Goal: Information Seeking & Learning: Check status

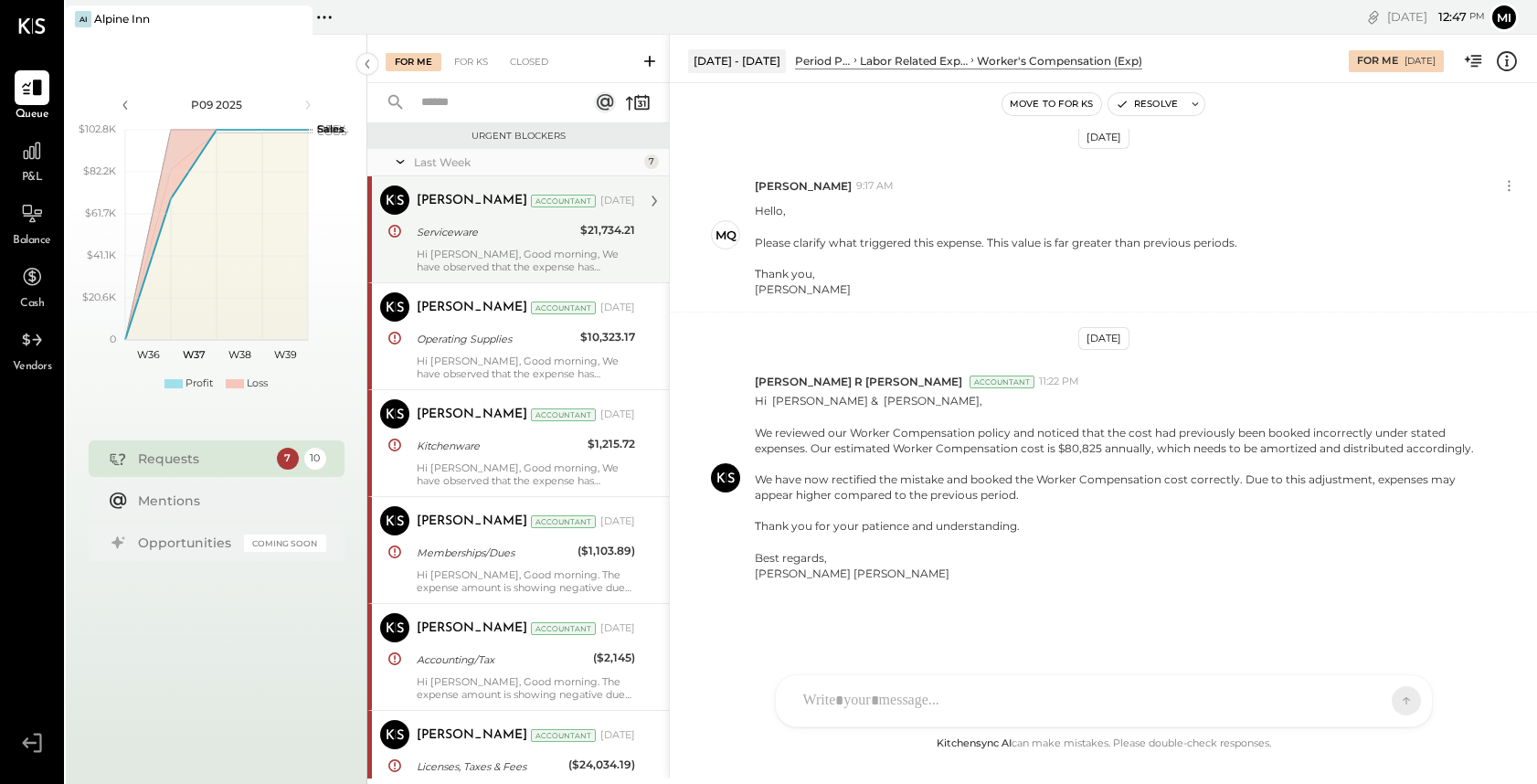
click at [444, 241] on div "Serviceware" at bounding box center [496, 232] width 158 height 22
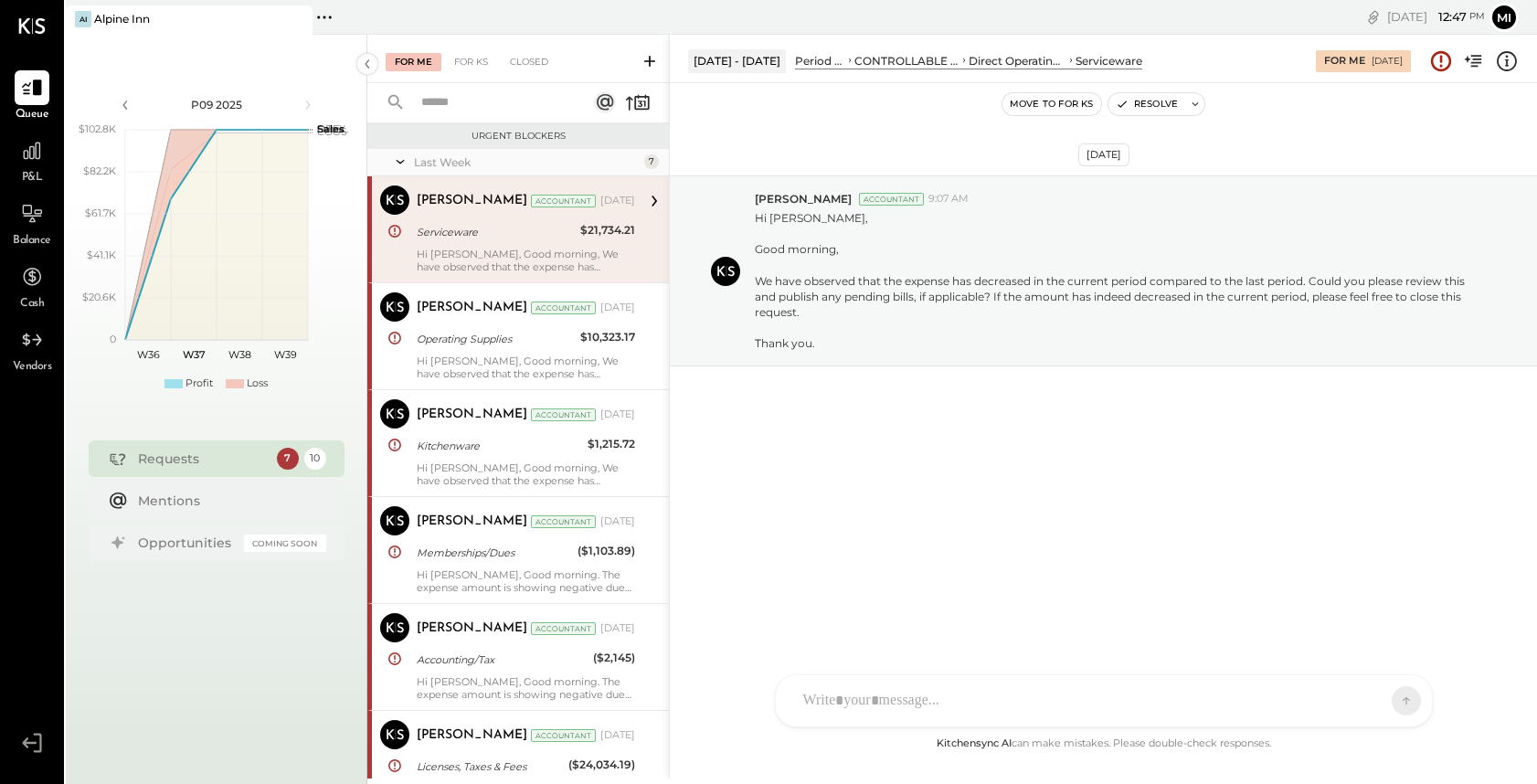
click at [885, 702] on div "NS [PERSON_NAME] B [PERSON_NAME] D [PERSON_NAME] CR [PERSON_NAME] R [PERSON_NAM…" at bounding box center [1104, 701] width 658 height 53
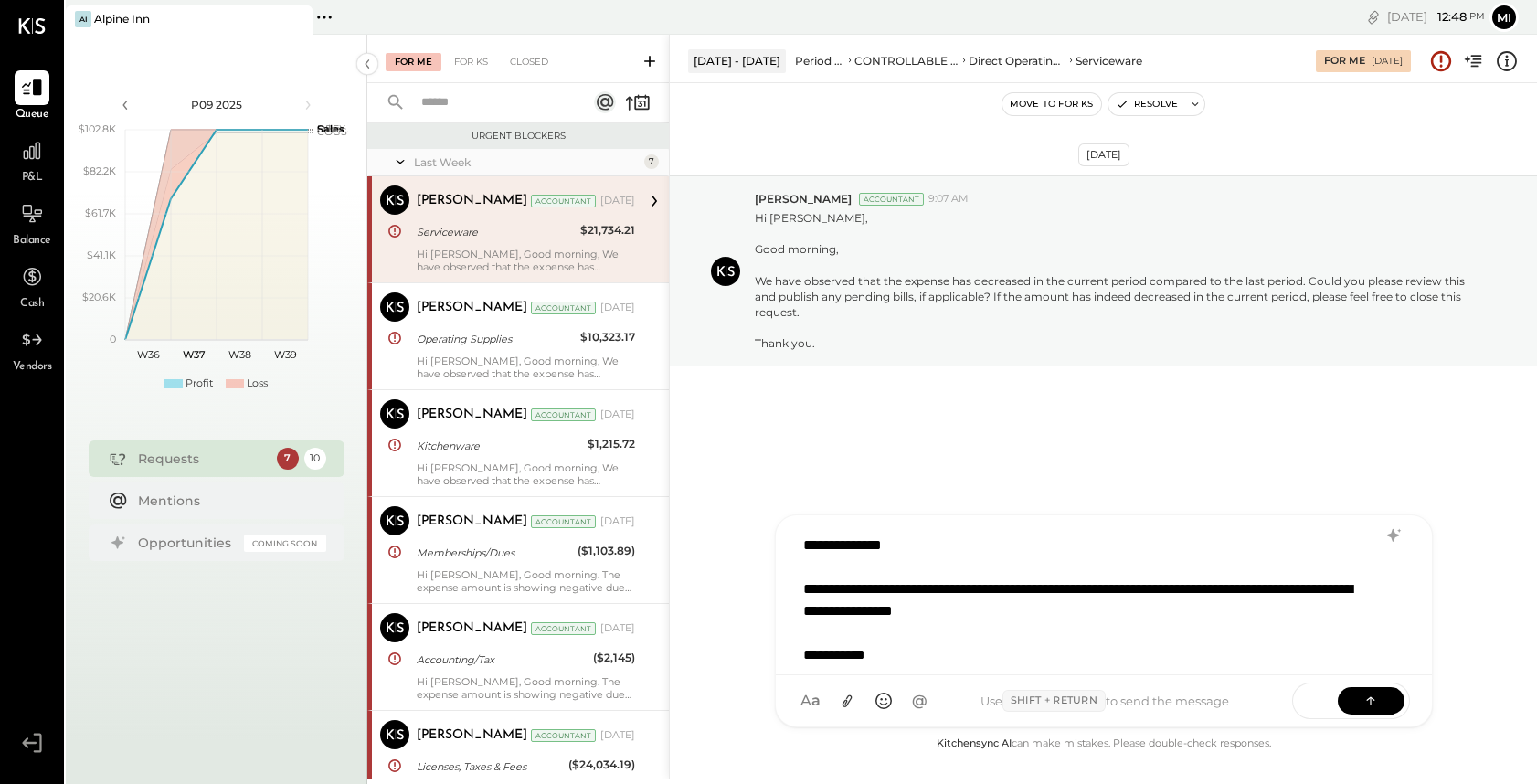
scroll to position [23, 0]
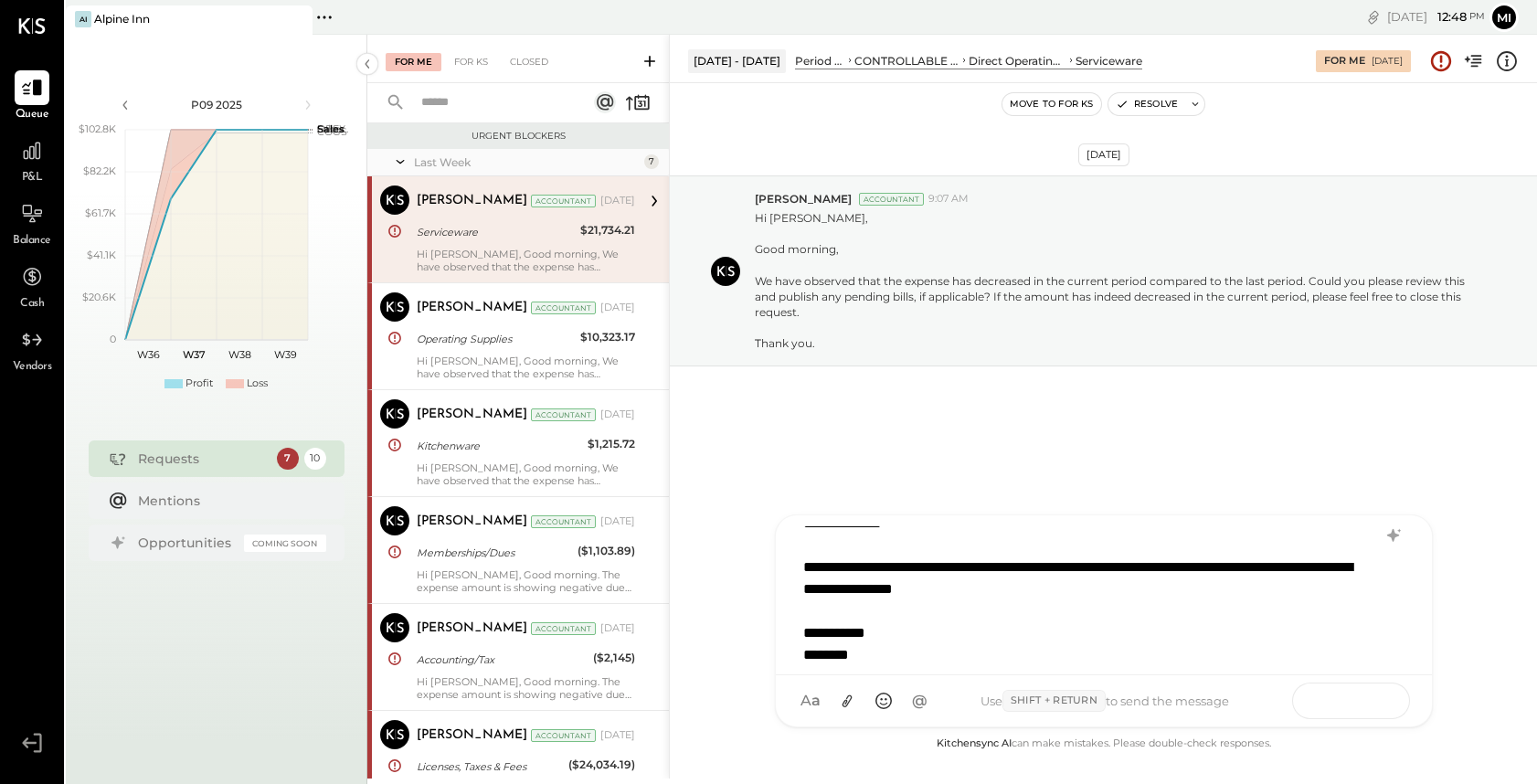
click at [1375, 705] on icon at bounding box center [1371, 699] width 19 height 19
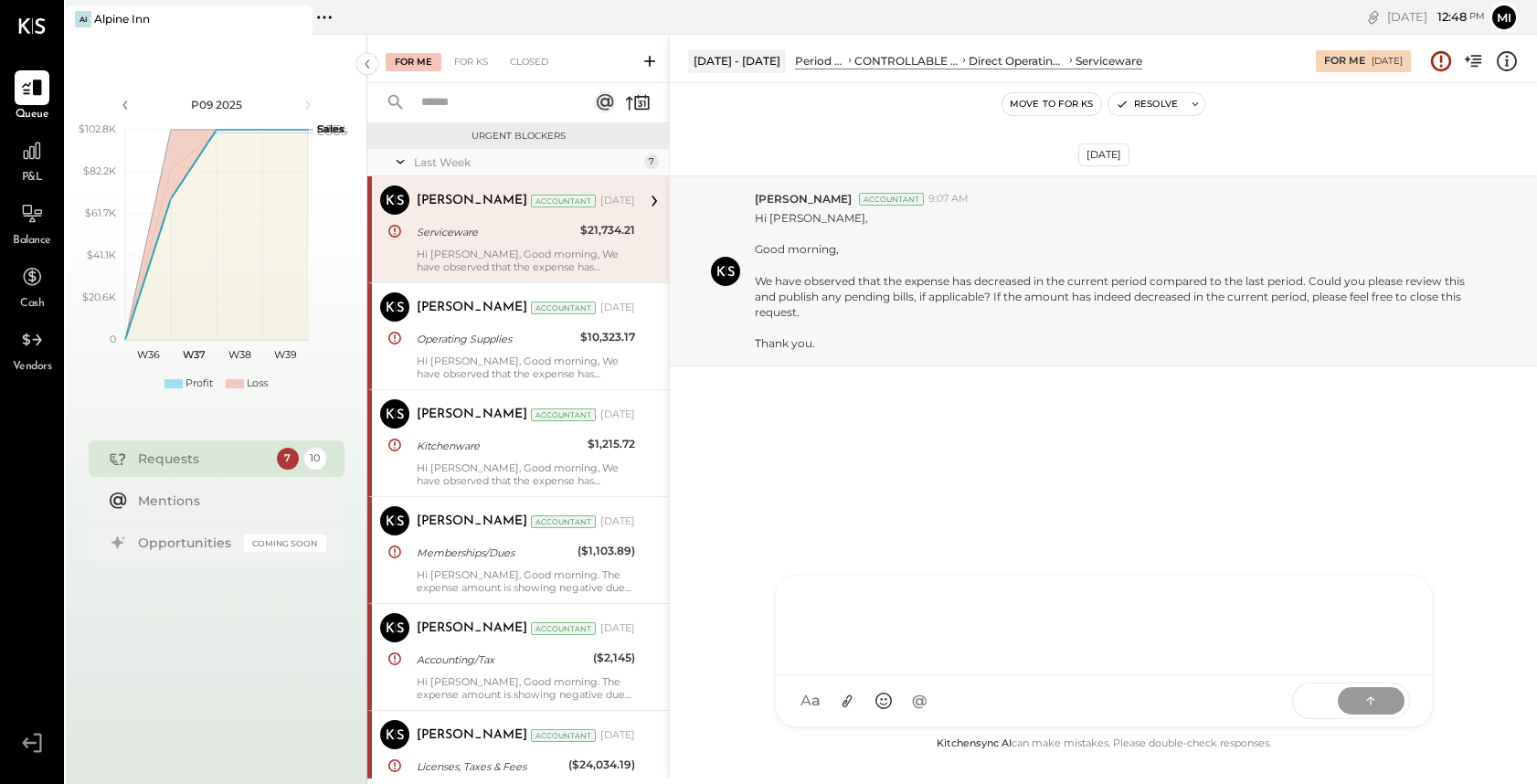
scroll to position [0, 0]
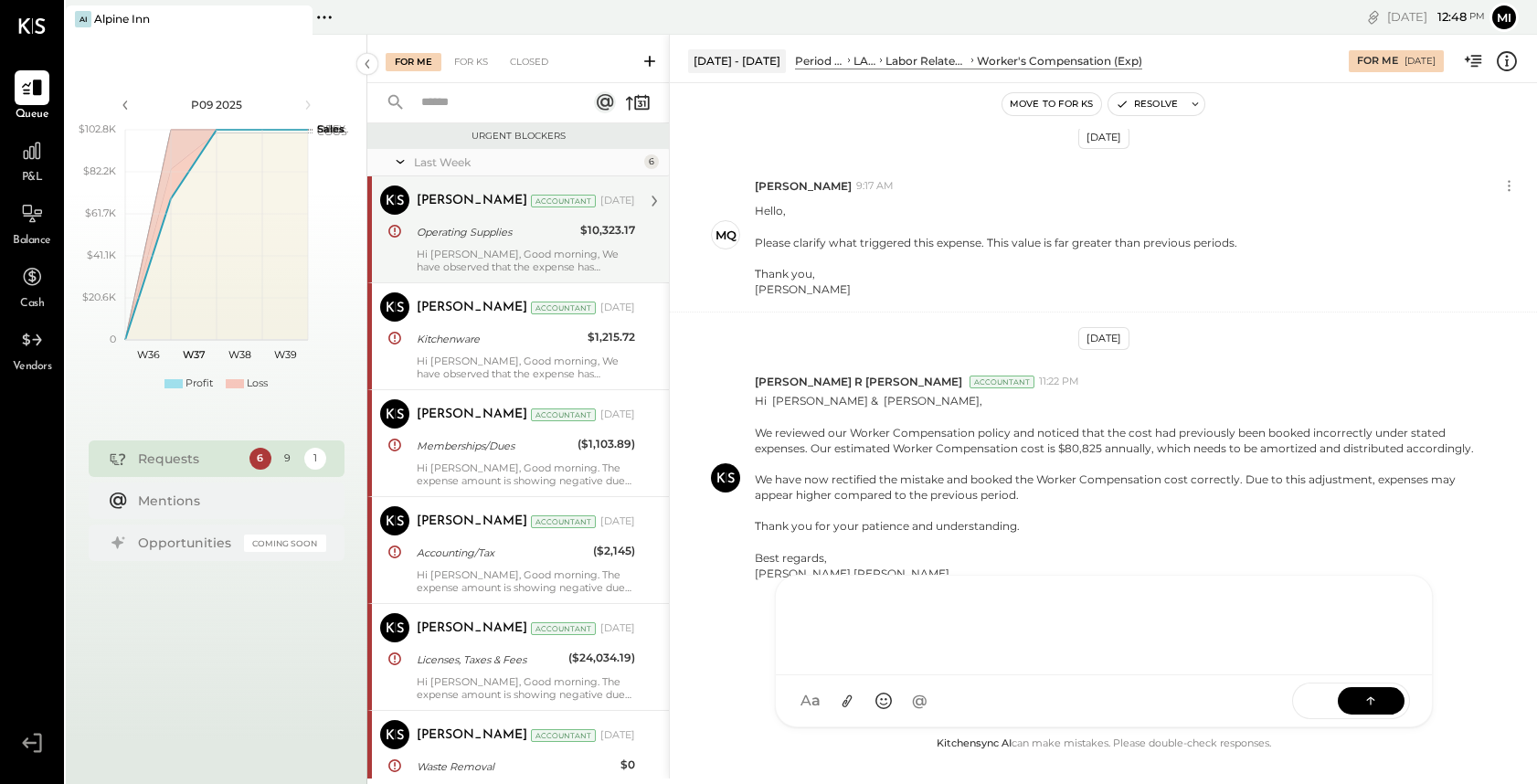
click at [461, 241] on div "Operating Supplies" at bounding box center [496, 232] width 158 height 22
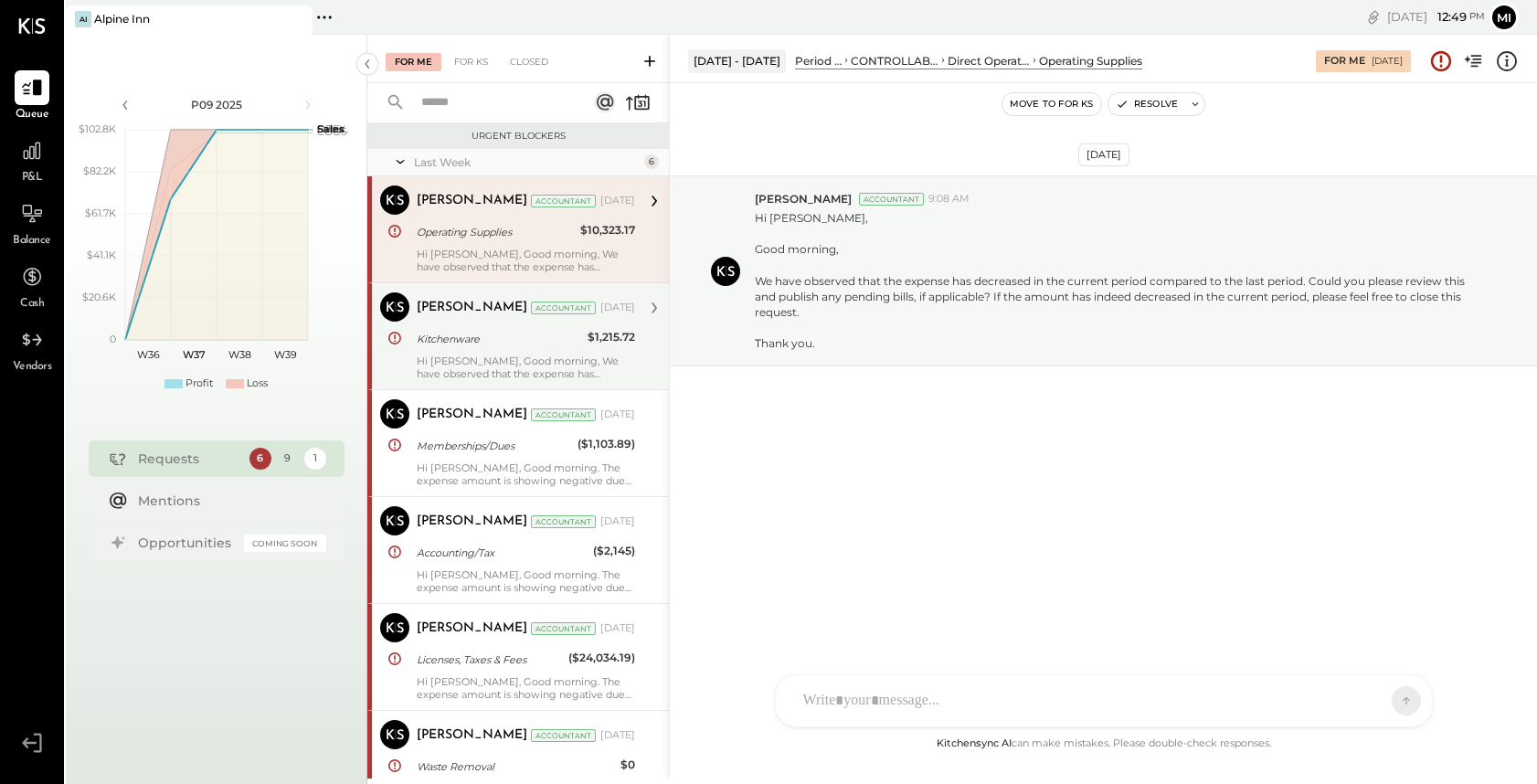
click at [488, 358] on div "Hi [PERSON_NAME], Good morning, We have observed that the expense has decreased…" at bounding box center [526, 367] width 218 height 26
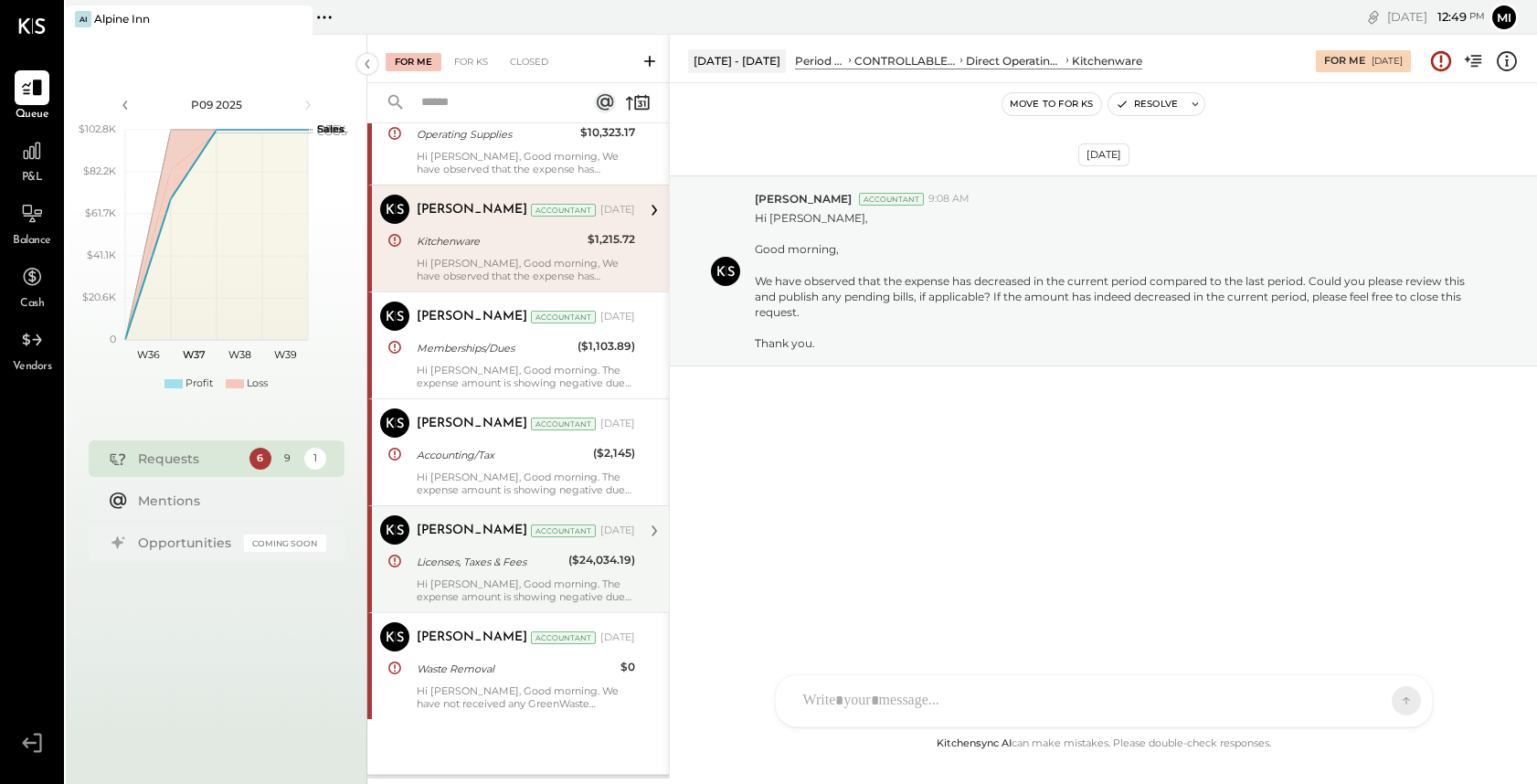
scroll to position [100, 0]
click at [472, 579] on div "Hi [PERSON_NAME], Good morning. The expense amount is showing negative due to t…" at bounding box center [526, 588] width 218 height 26
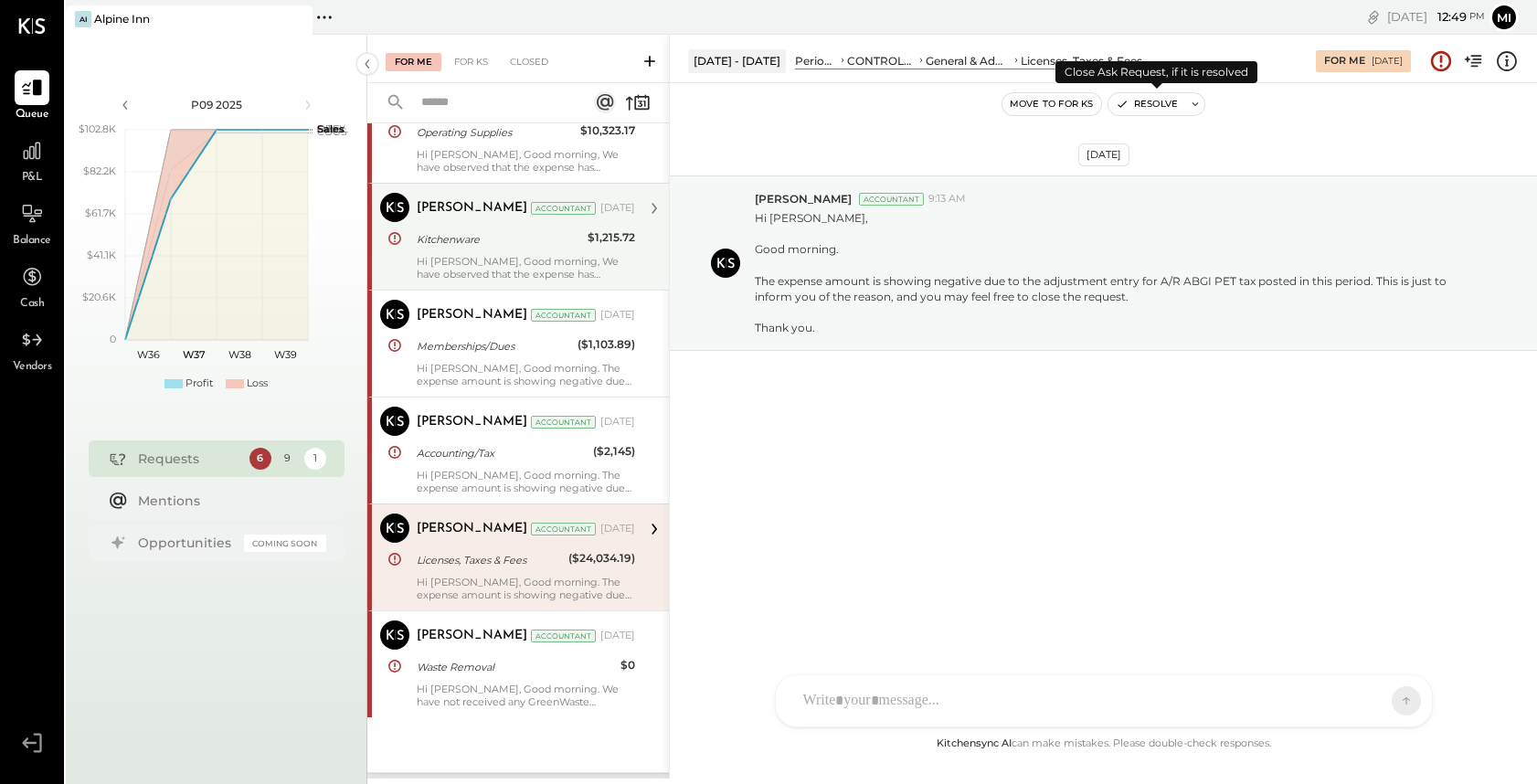
click at [1151, 98] on button "Resolve" at bounding box center [1147, 104] width 77 height 22
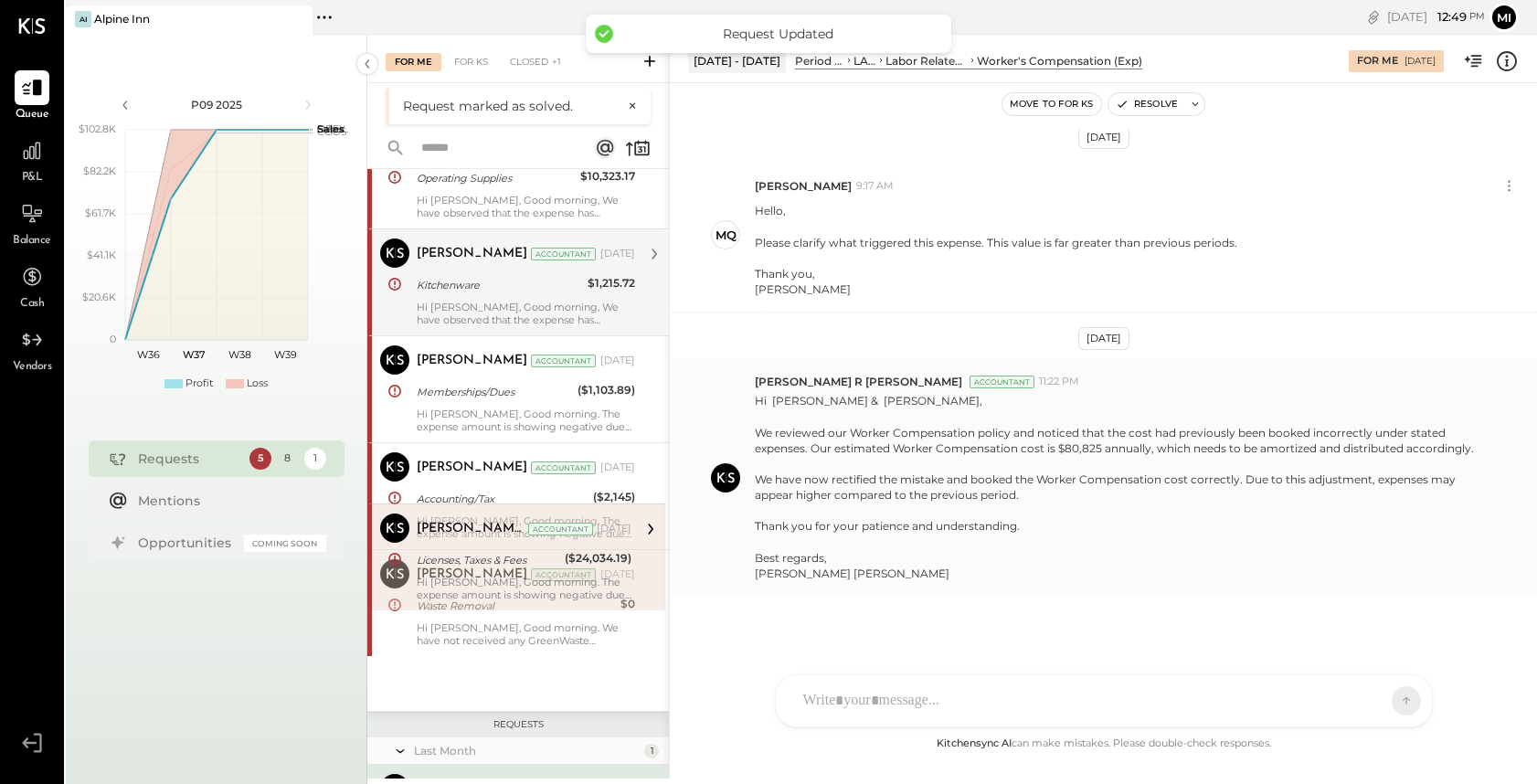
scroll to position [427, 0]
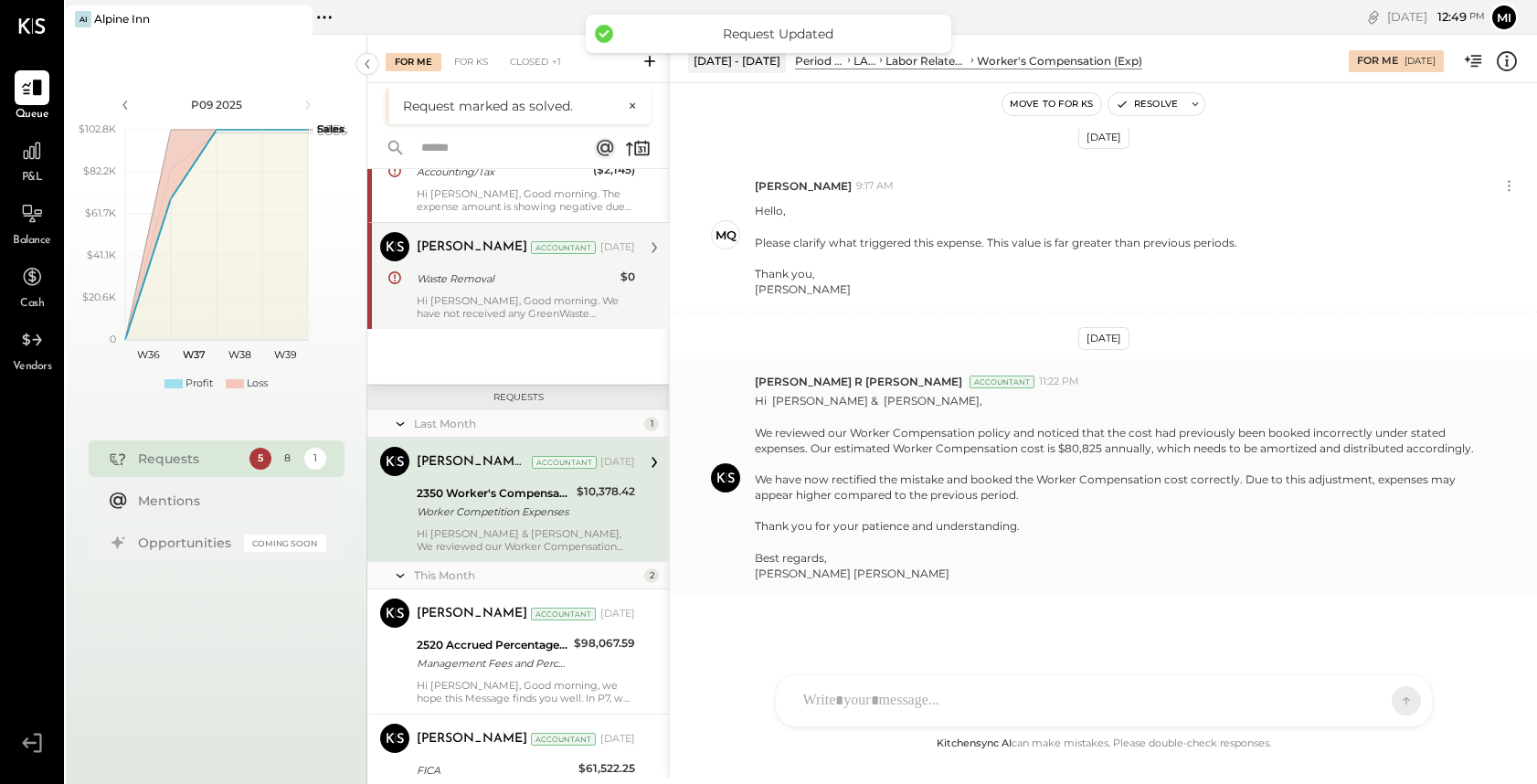
click at [510, 319] on div "Hi [PERSON_NAME], Good morning. We have not received any GreenWaste Recovery Co…" at bounding box center [526, 307] width 218 height 26
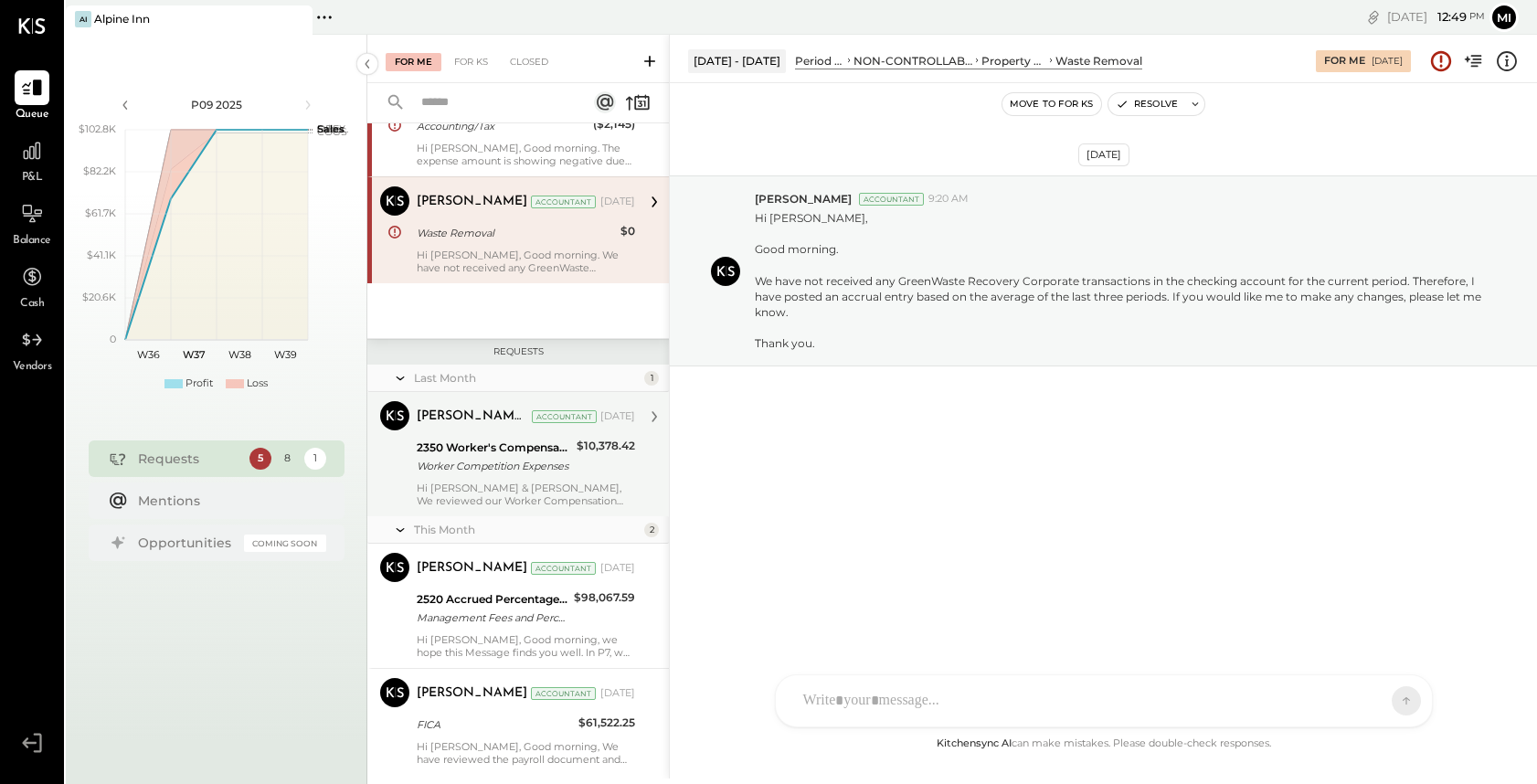
scroll to position [471, 0]
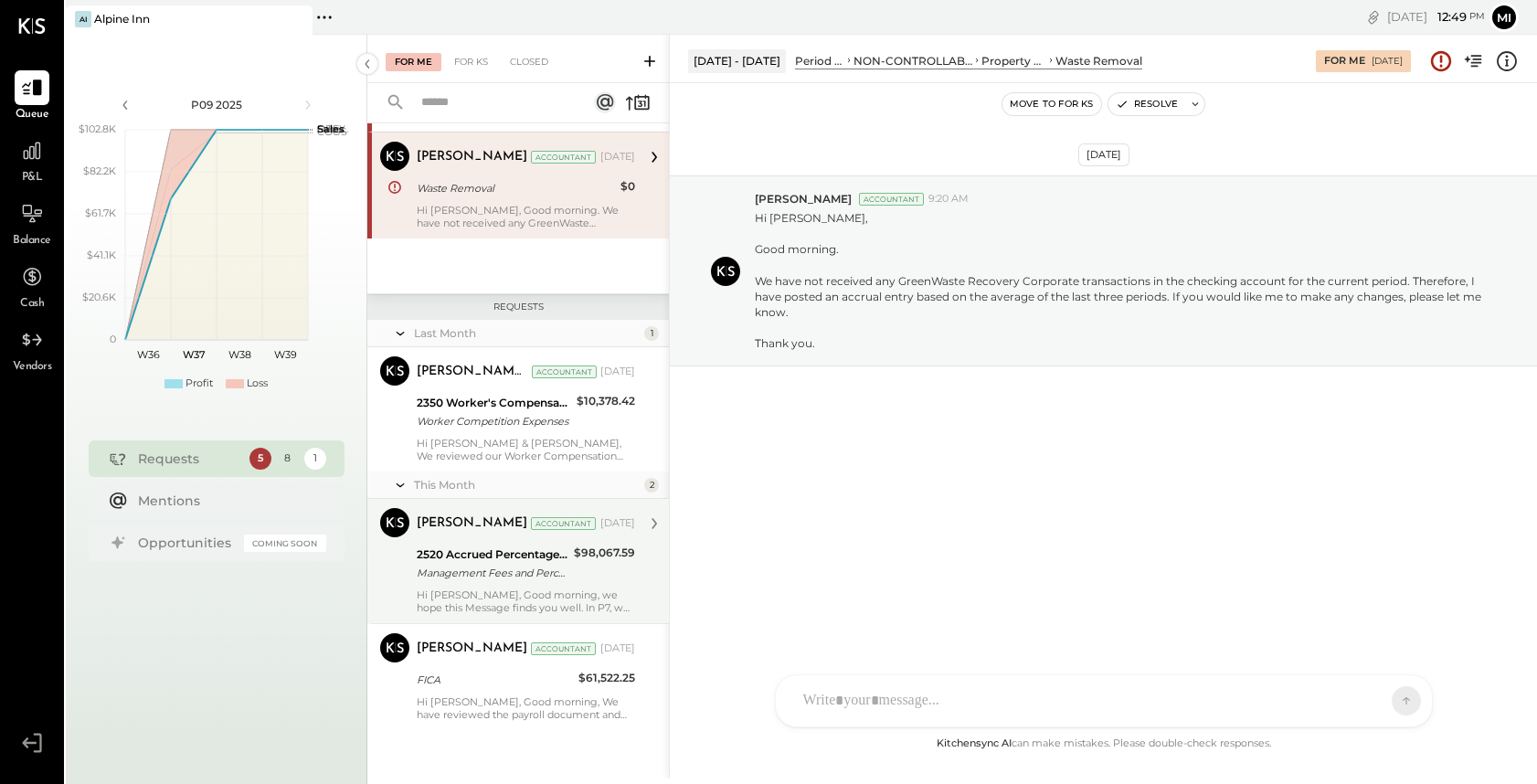
click at [493, 583] on div "[PERSON_NAME] Accountant [DATE] 2520 Accrued Percentage Rent Management Fees an…" at bounding box center [526, 560] width 218 height 106
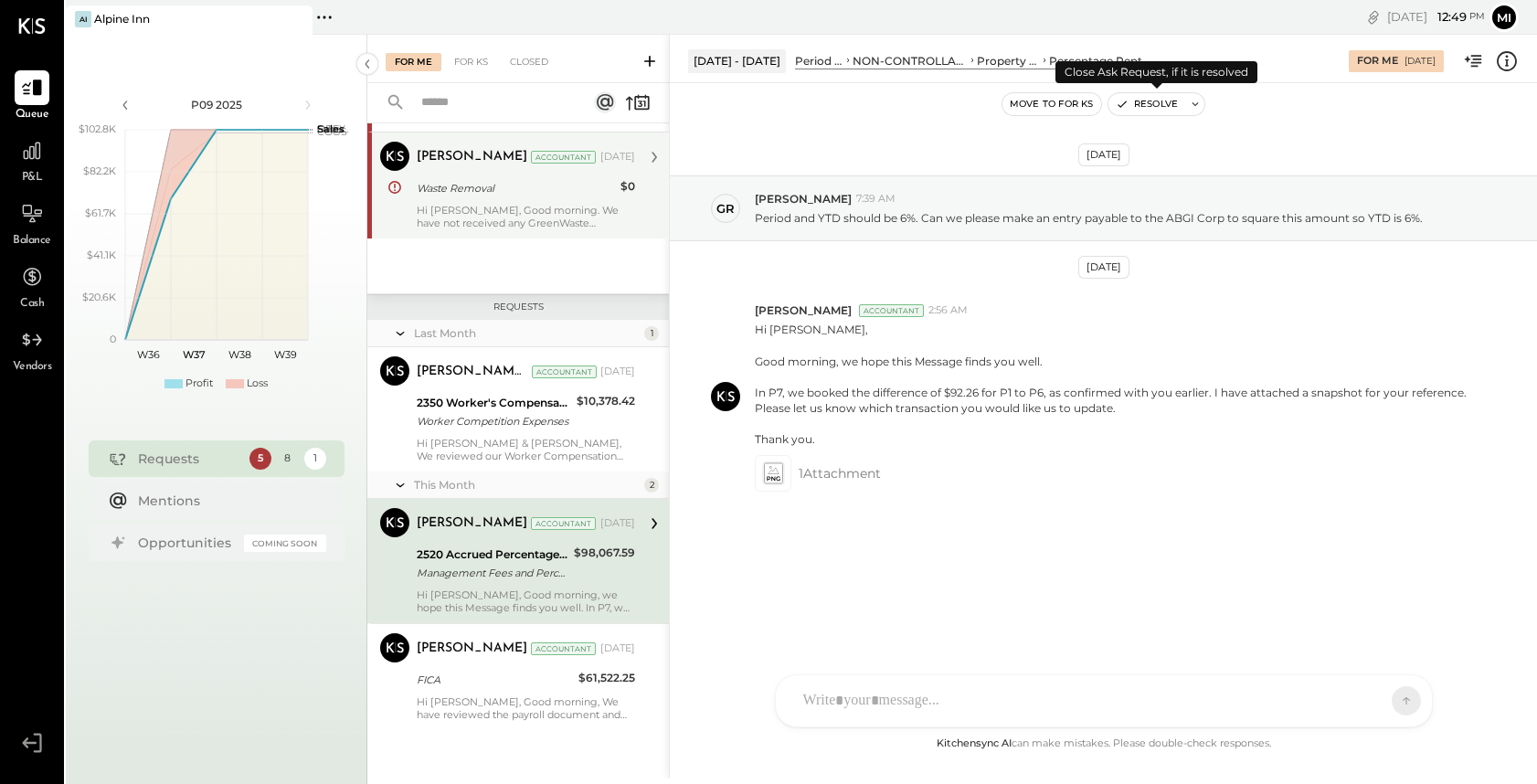
click at [1150, 108] on button "Resolve" at bounding box center [1147, 104] width 77 height 22
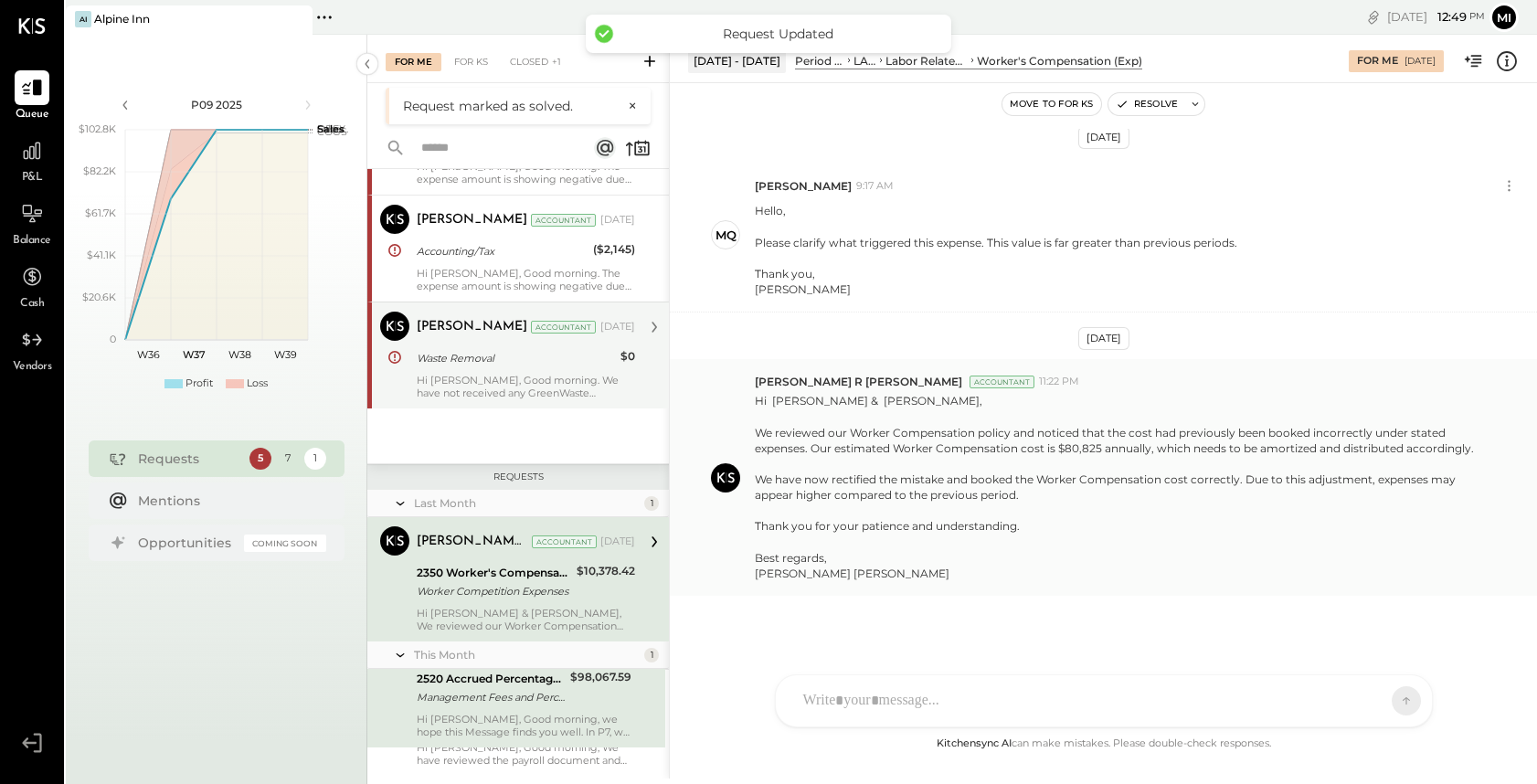
scroll to position [347, 0]
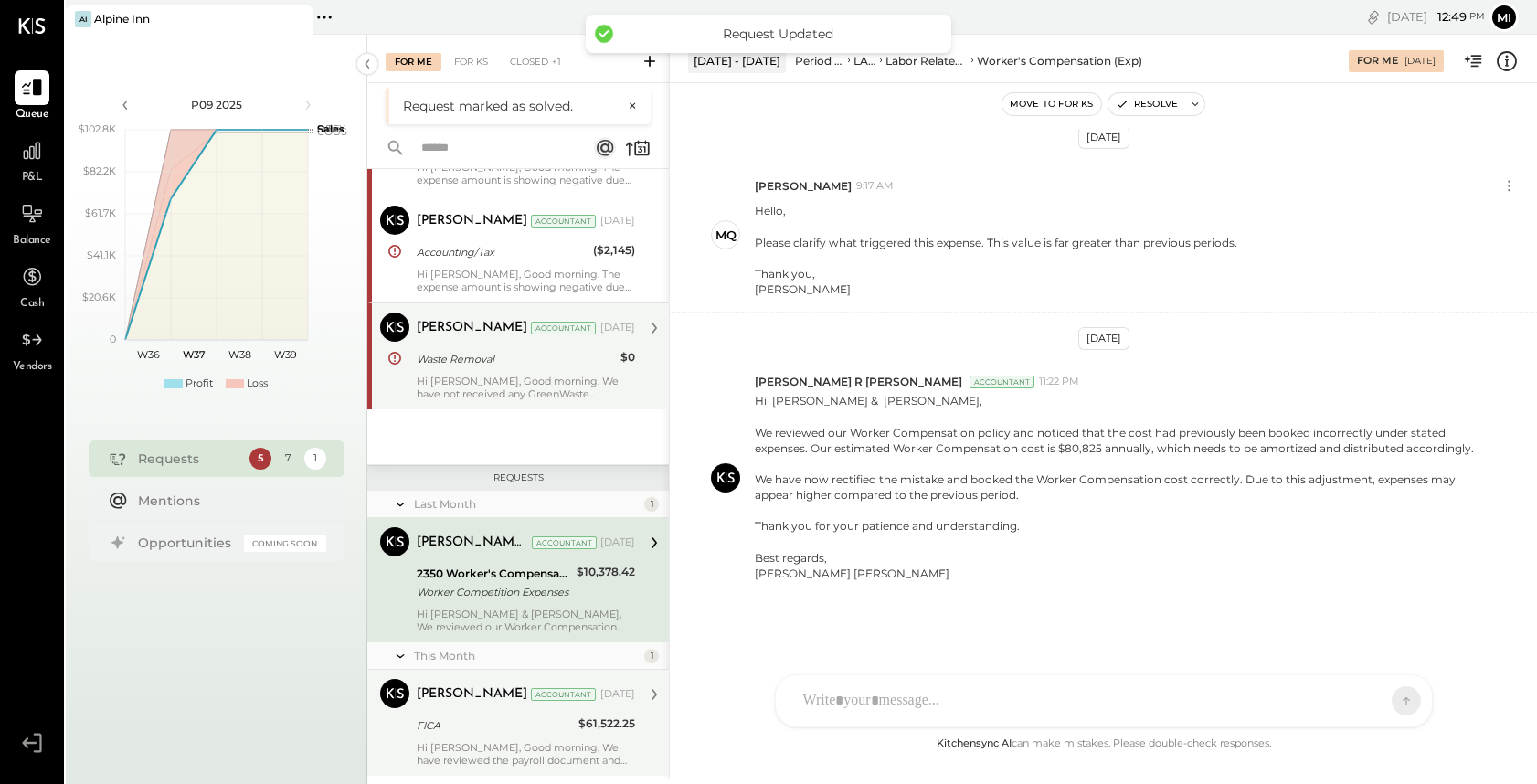
click at [491, 722] on div "FICA" at bounding box center [495, 725] width 156 height 19
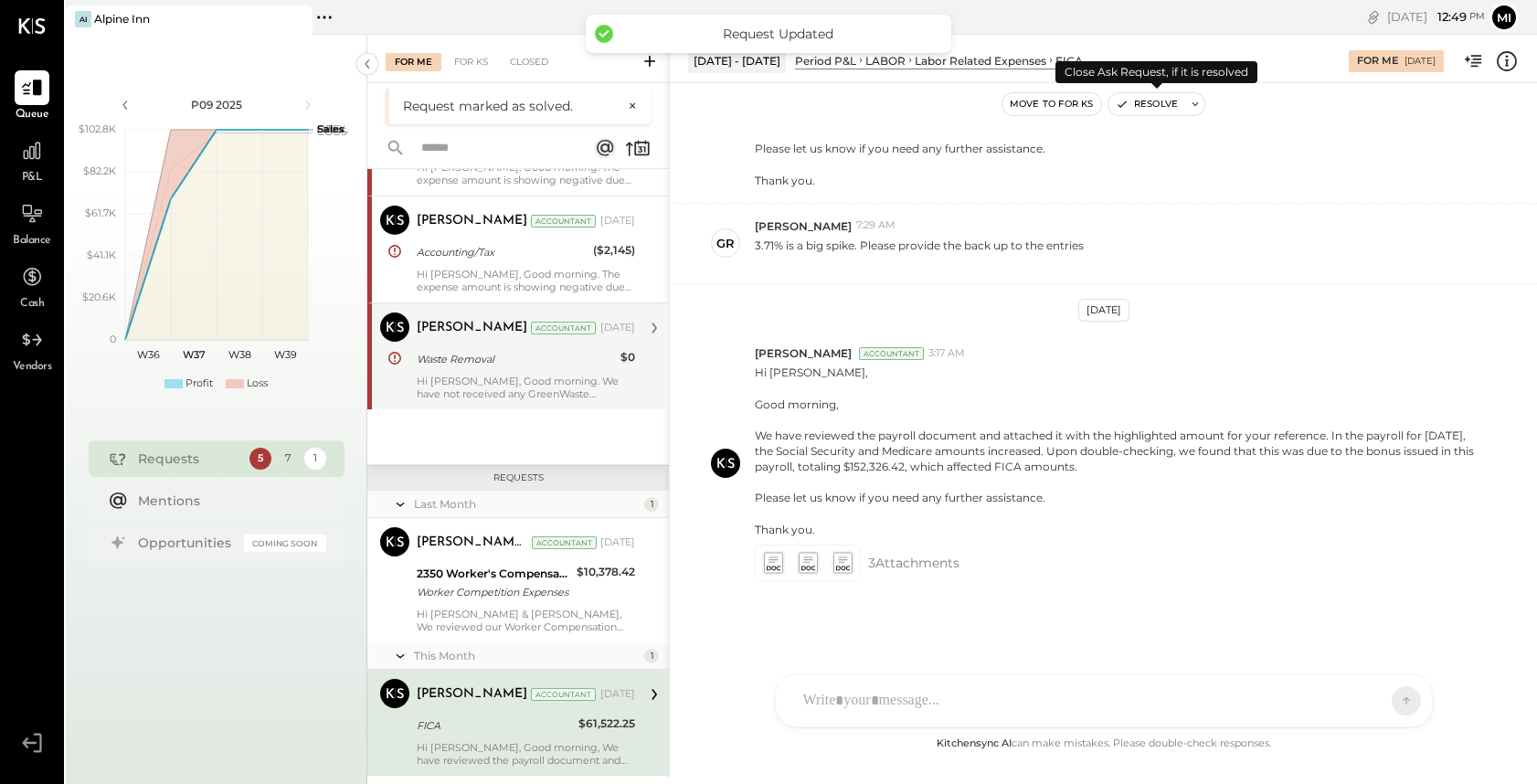
click at [1153, 104] on button "Resolve" at bounding box center [1147, 104] width 77 height 22
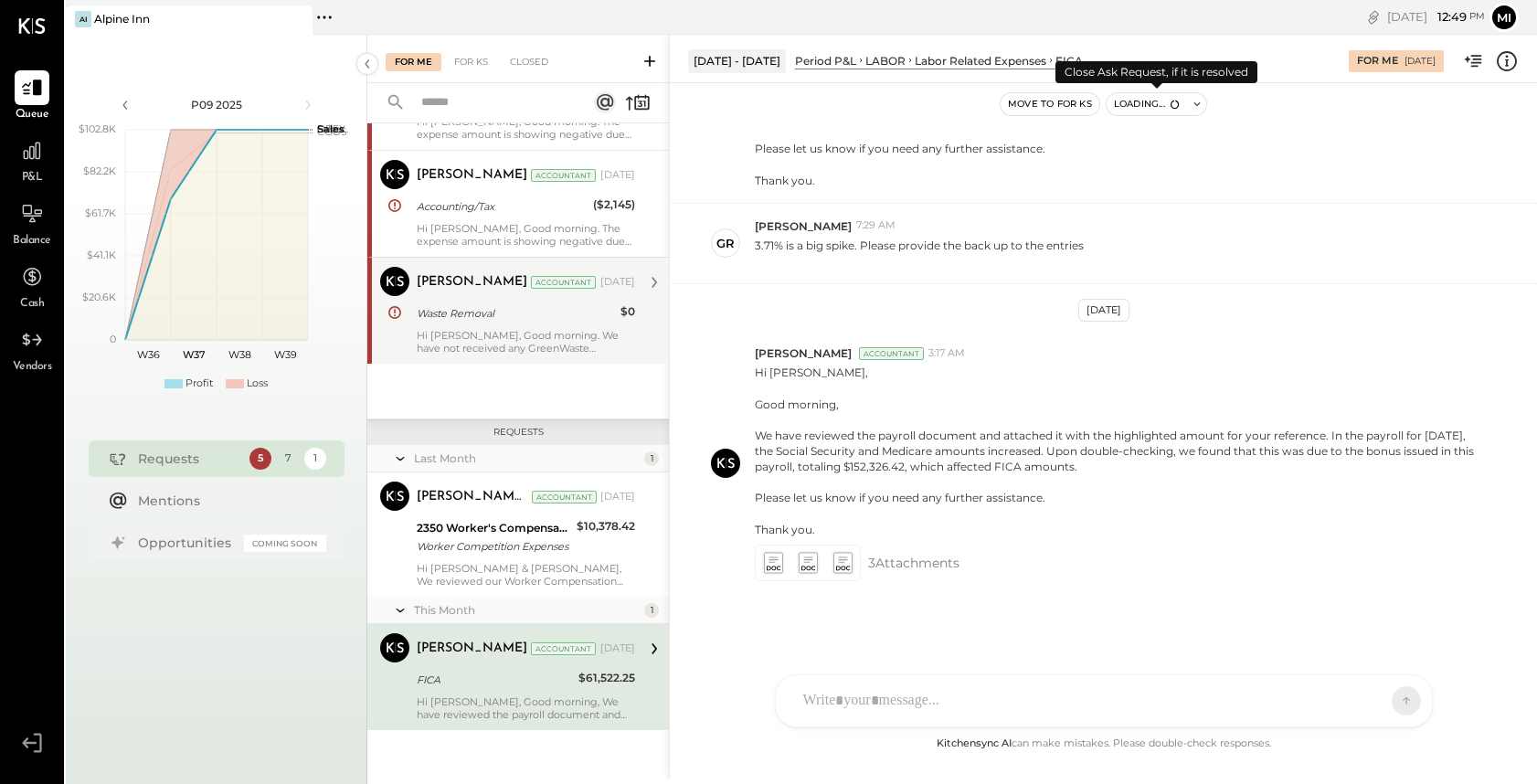
scroll to position [129, 0]
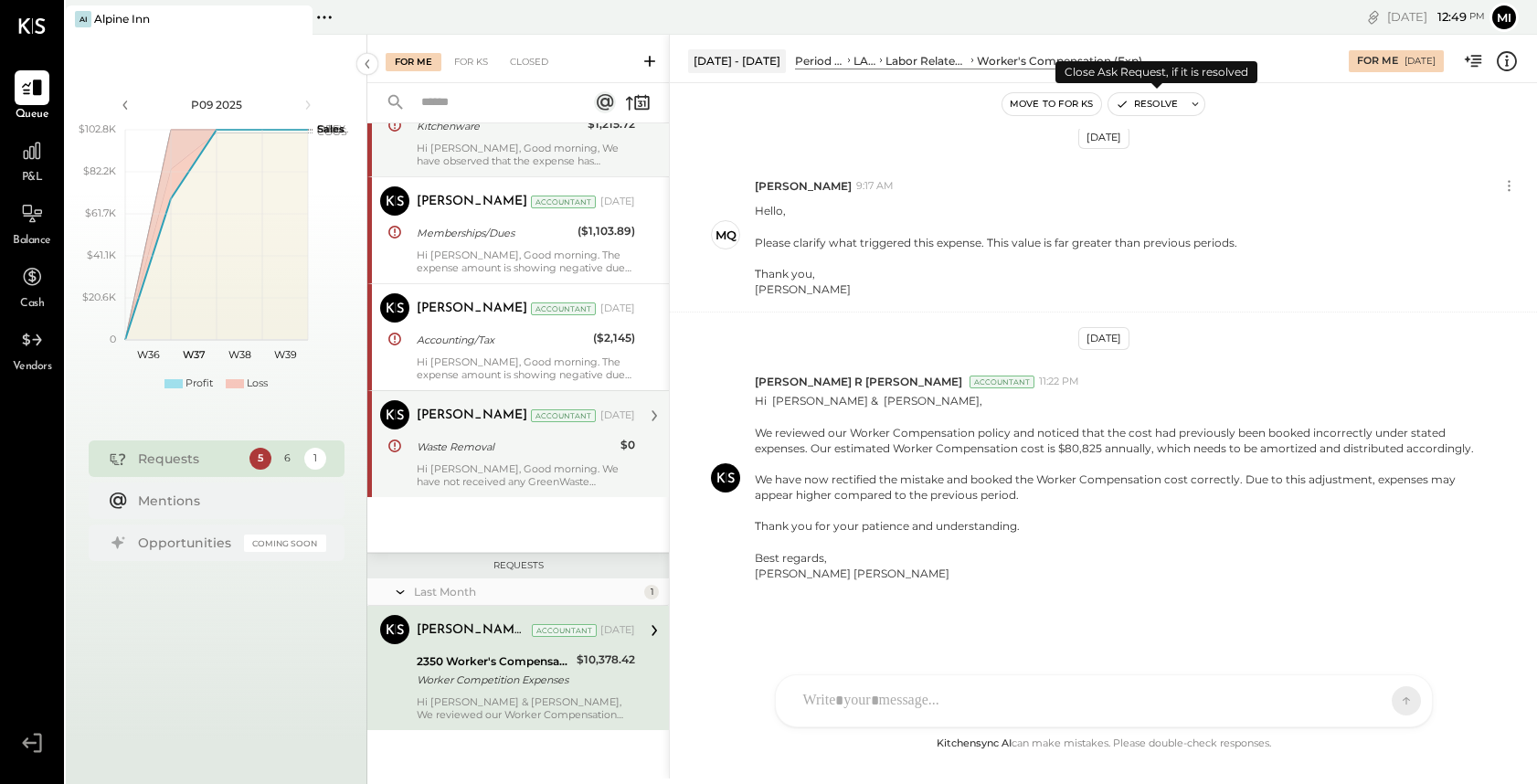
click at [1155, 105] on button "Resolve" at bounding box center [1147, 104] width 77 height 22
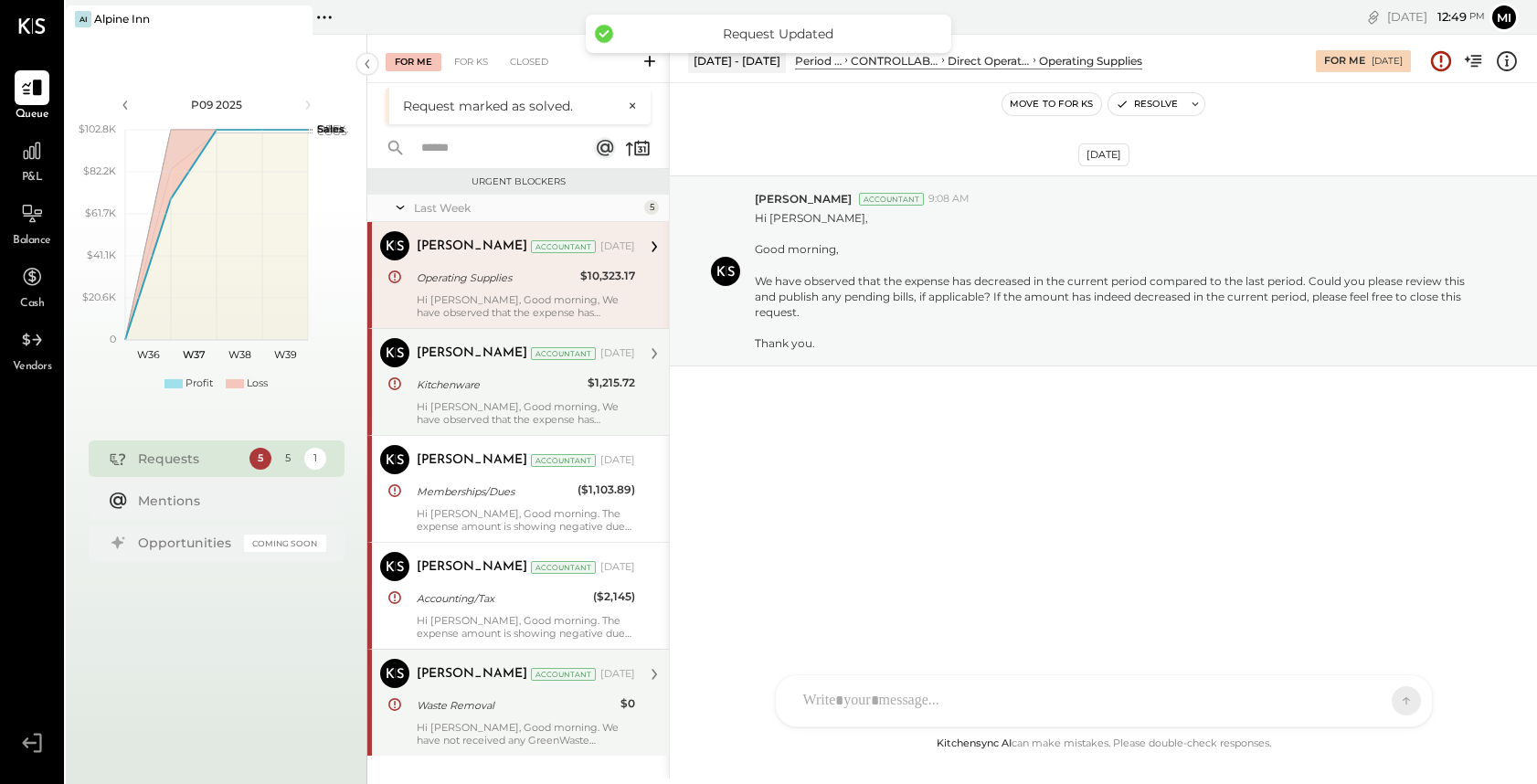
click at [438, 206] on div "Last Week" at bounding box center [526, 208] width 226 height 16
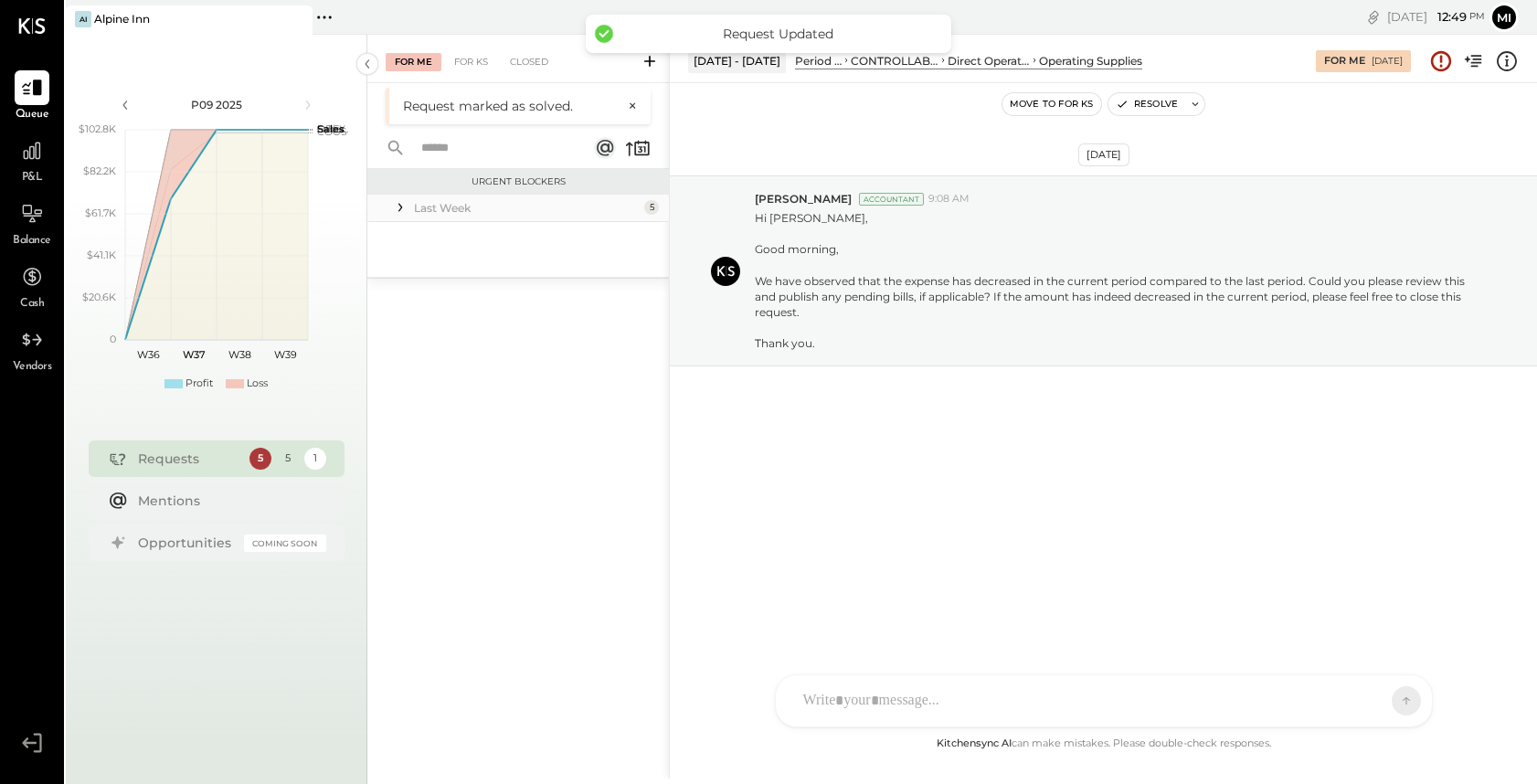
click at [438, 207] on div "Last Week" at bounding box center [526, 208] width 226 height 16
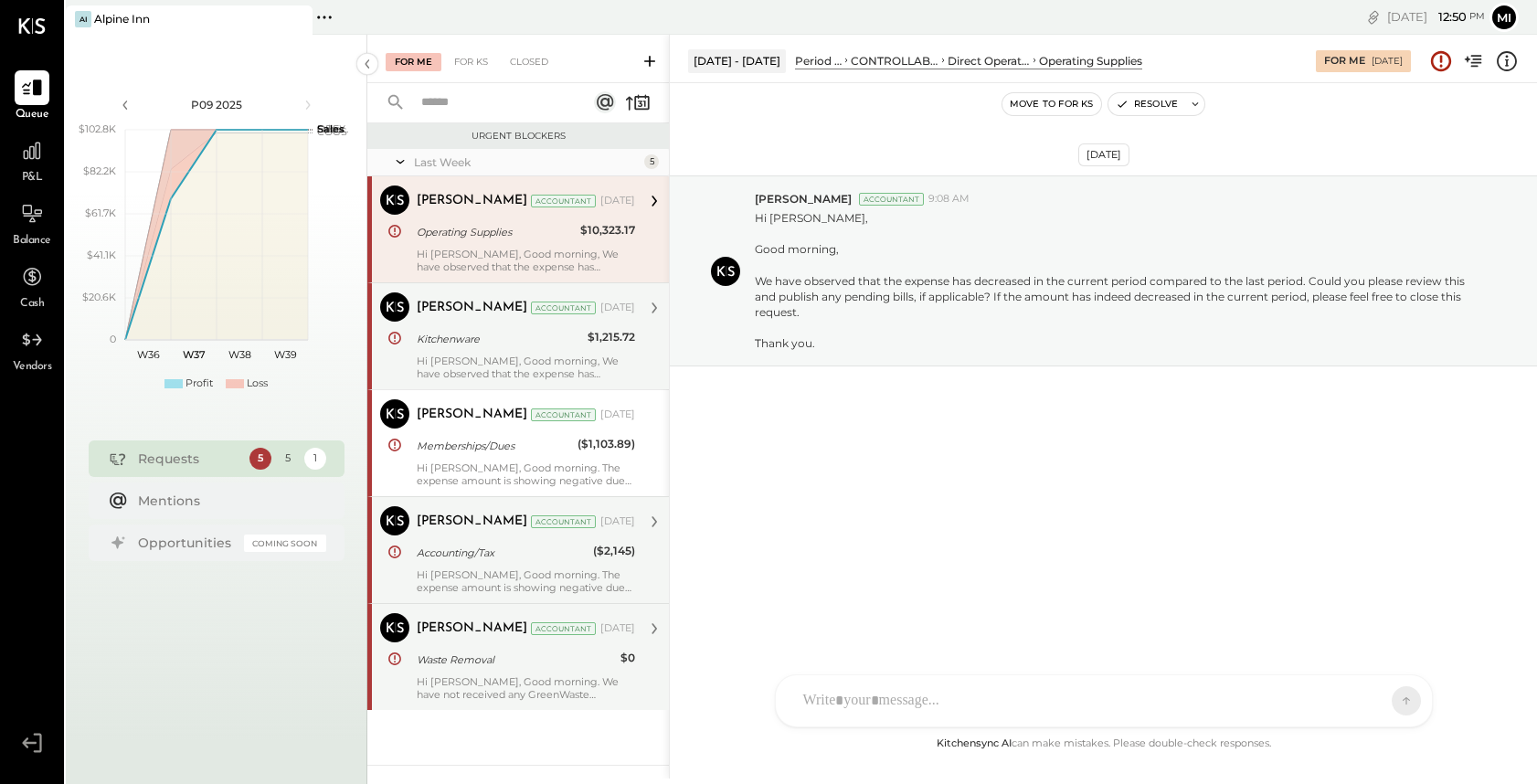
click at [476, 577] on div "Hi [PERSON_NAME], Good morning. The expense amount is showing negative due to t…" at bounding box center [526, 581] width 218 height 26
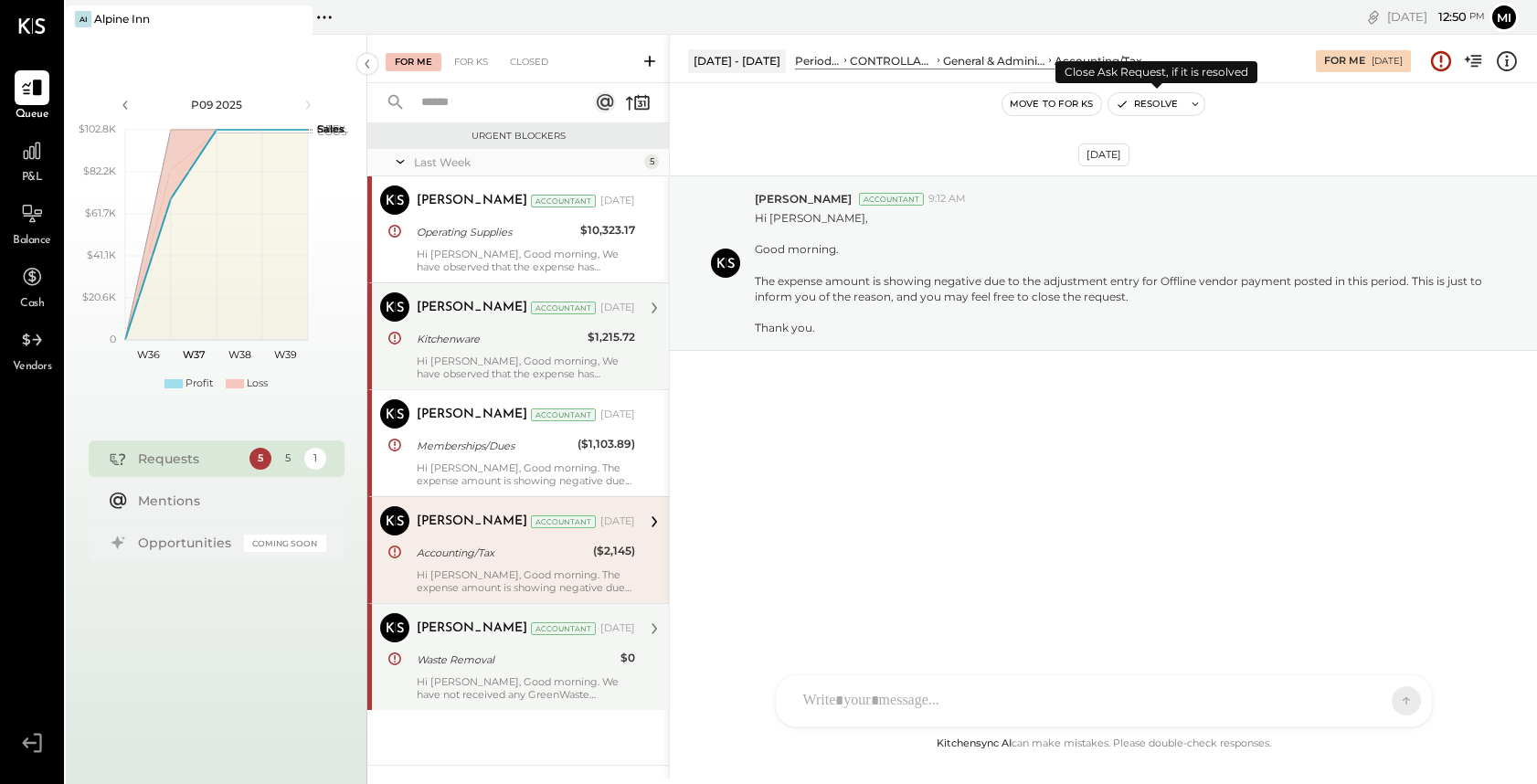
click at [1155, 107] on button "Resolve" at bounding box center [1147, 104] width 77 height 22
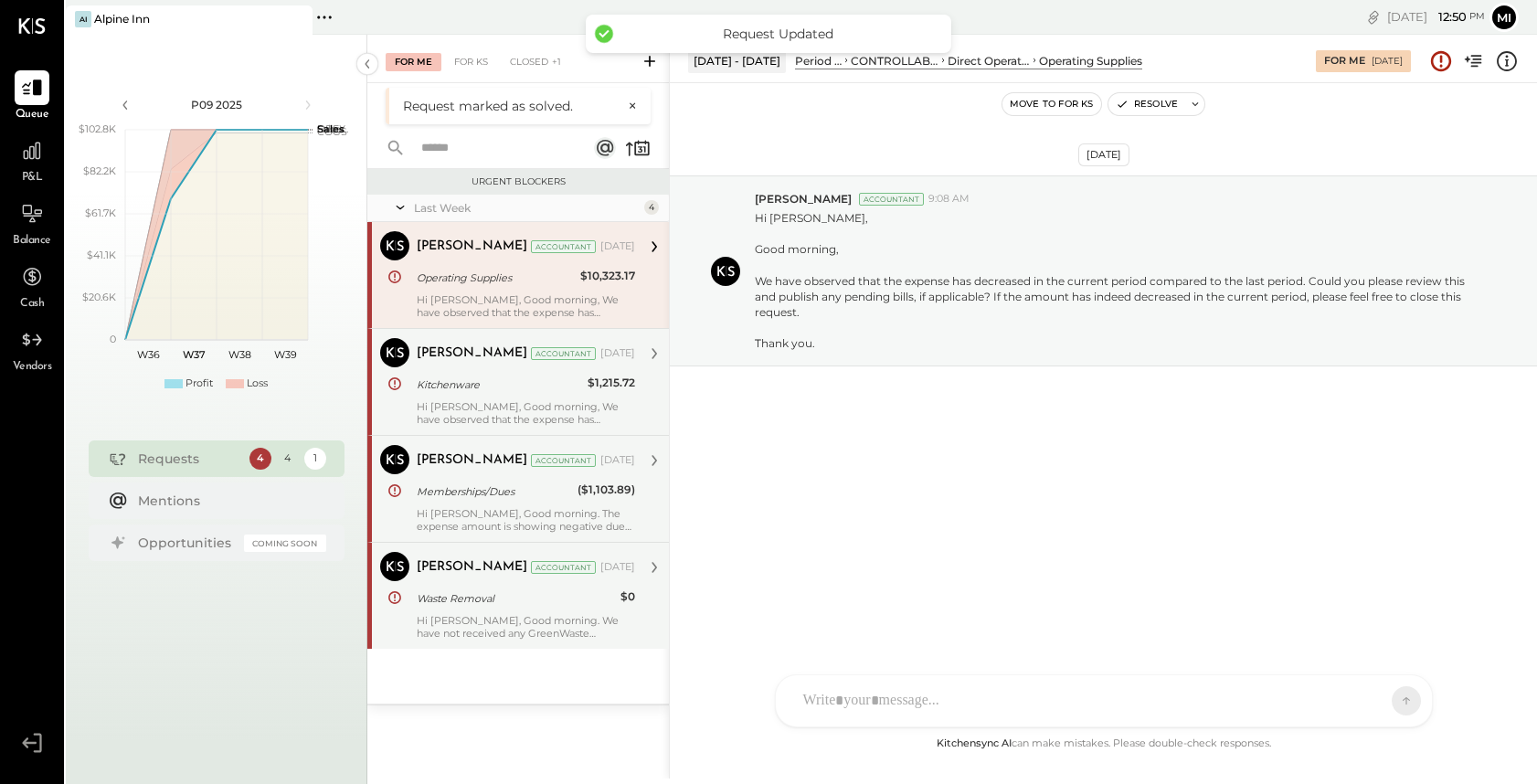
click at [494, 499] on div "Memberships/Dues" at bounding box center [494, 492] width 155 height 19
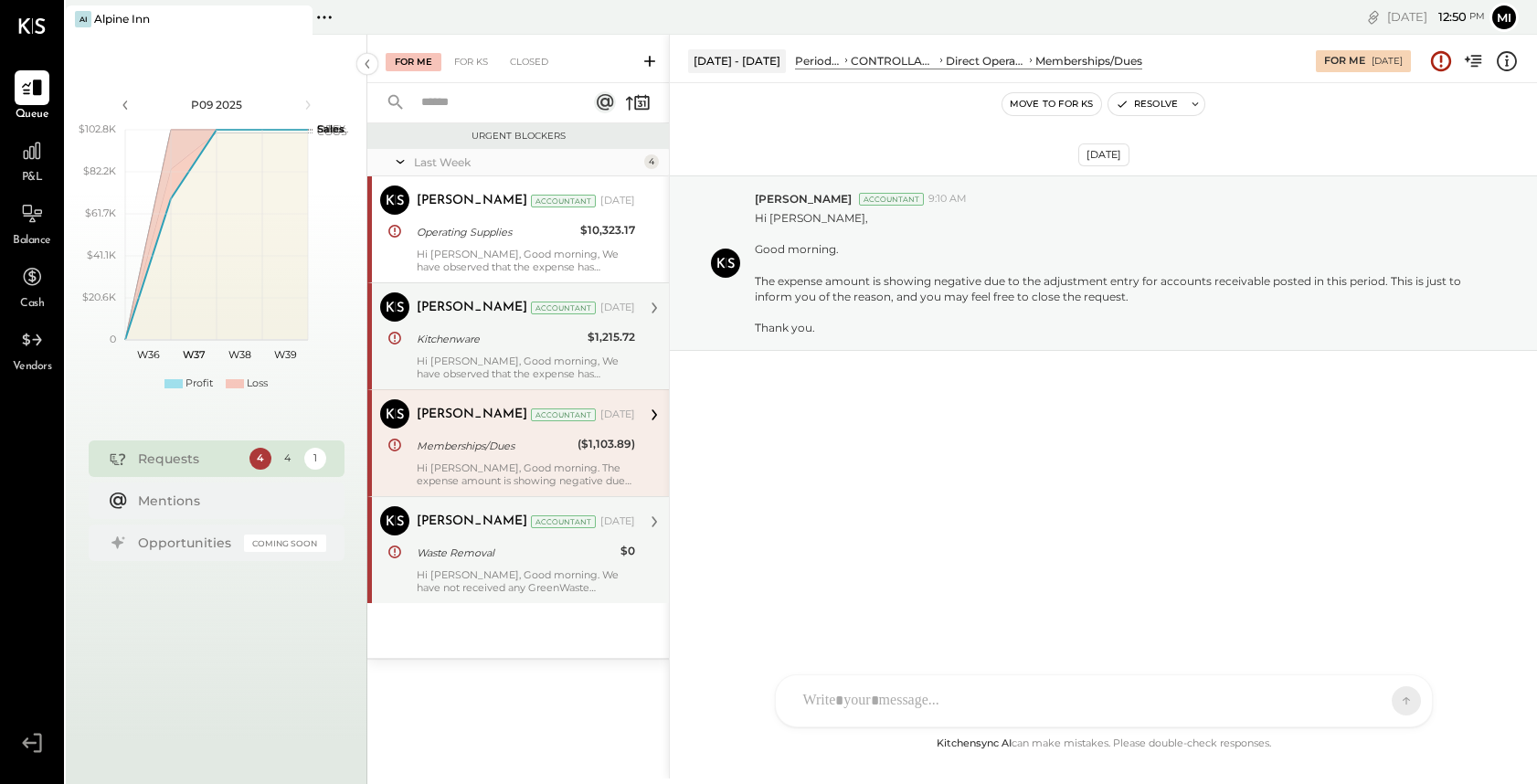
click at [440, 164] on div "Last Week" at bounding box center [526, 162] width 226 height 16
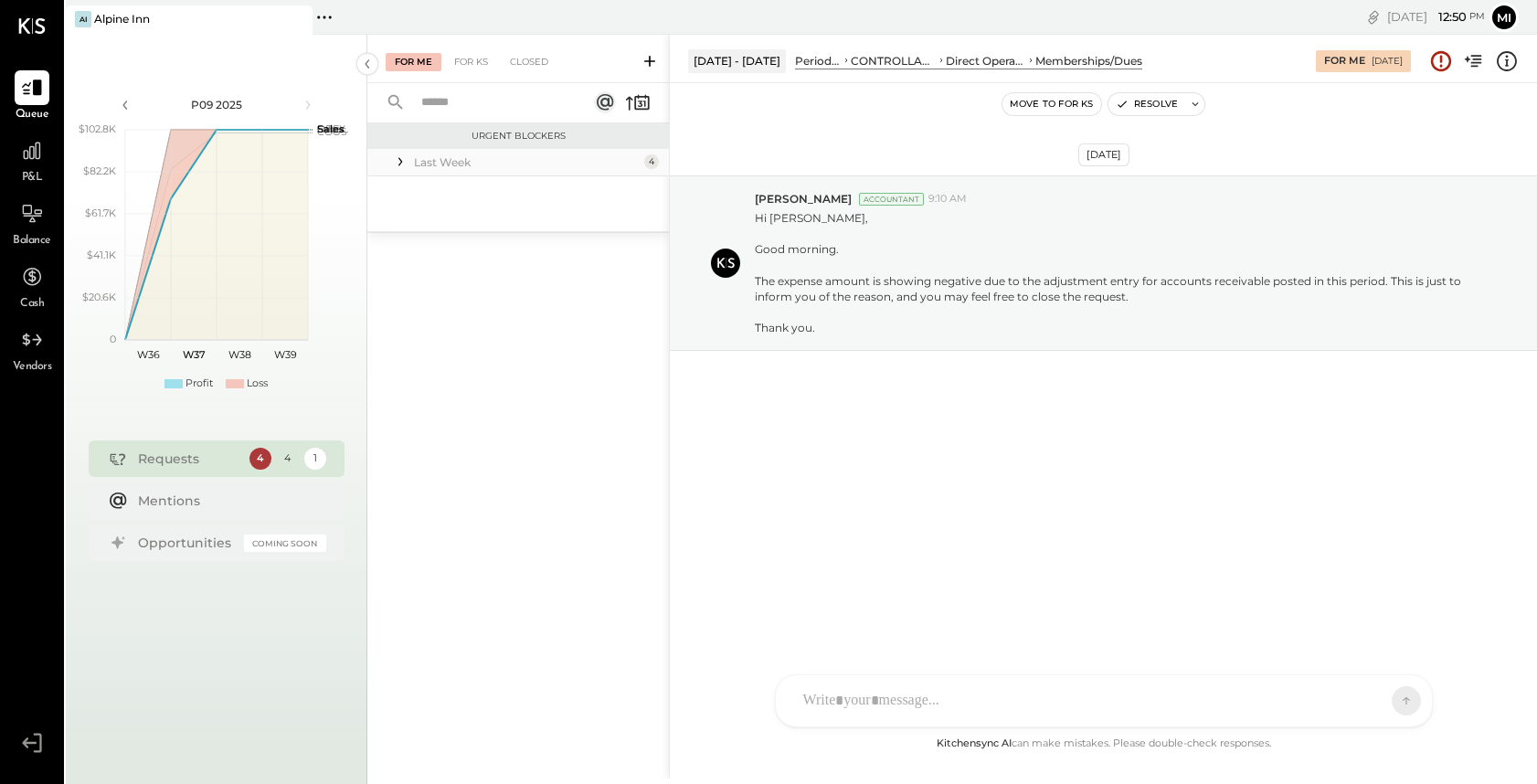
click at [440, 164] on div "Last Week" at bounding box center [526, 162] width 226 height 16
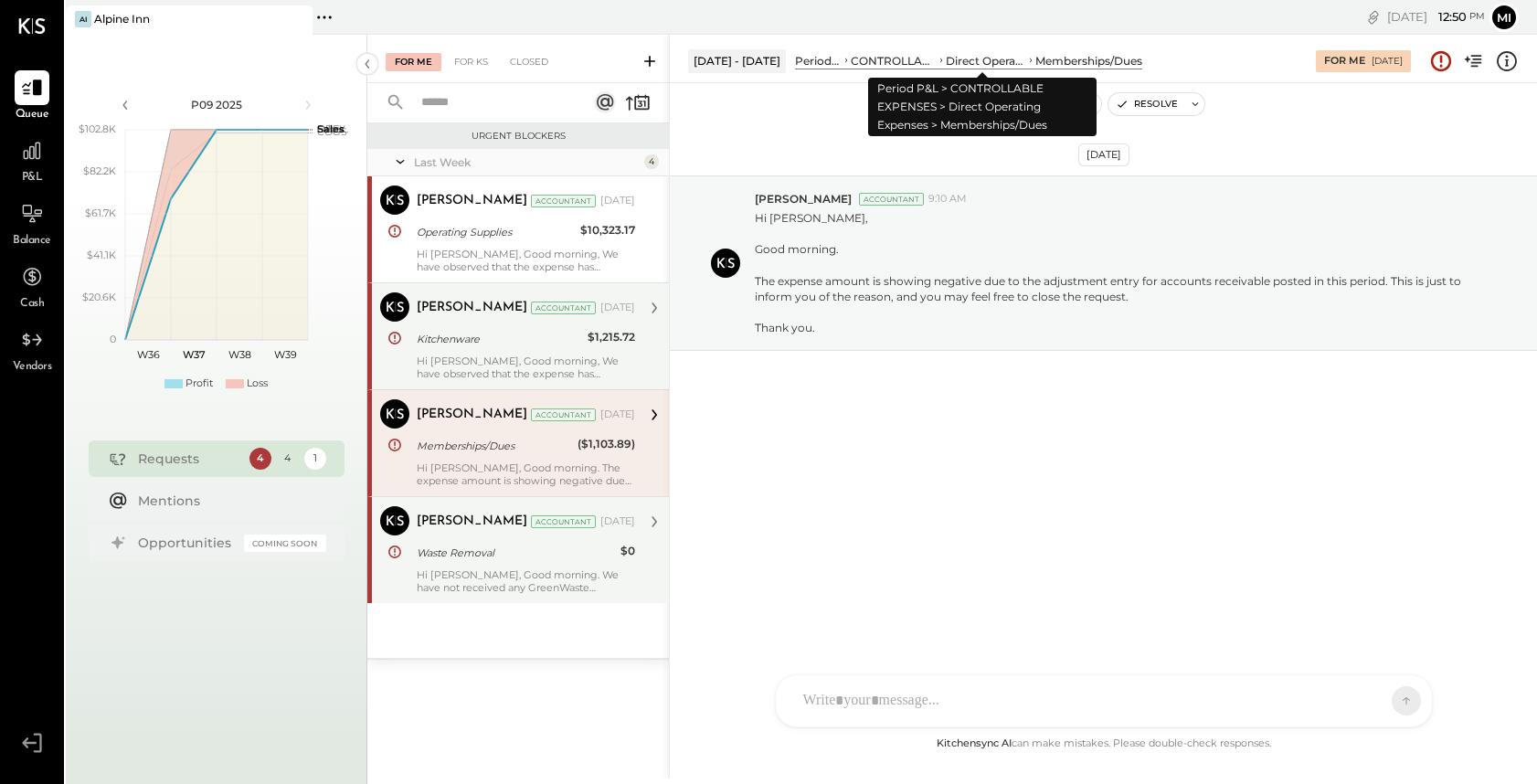
click at [960, 62] on div "Direct Operating Expenses" at bounding box center [986, 61] width 80 height 16
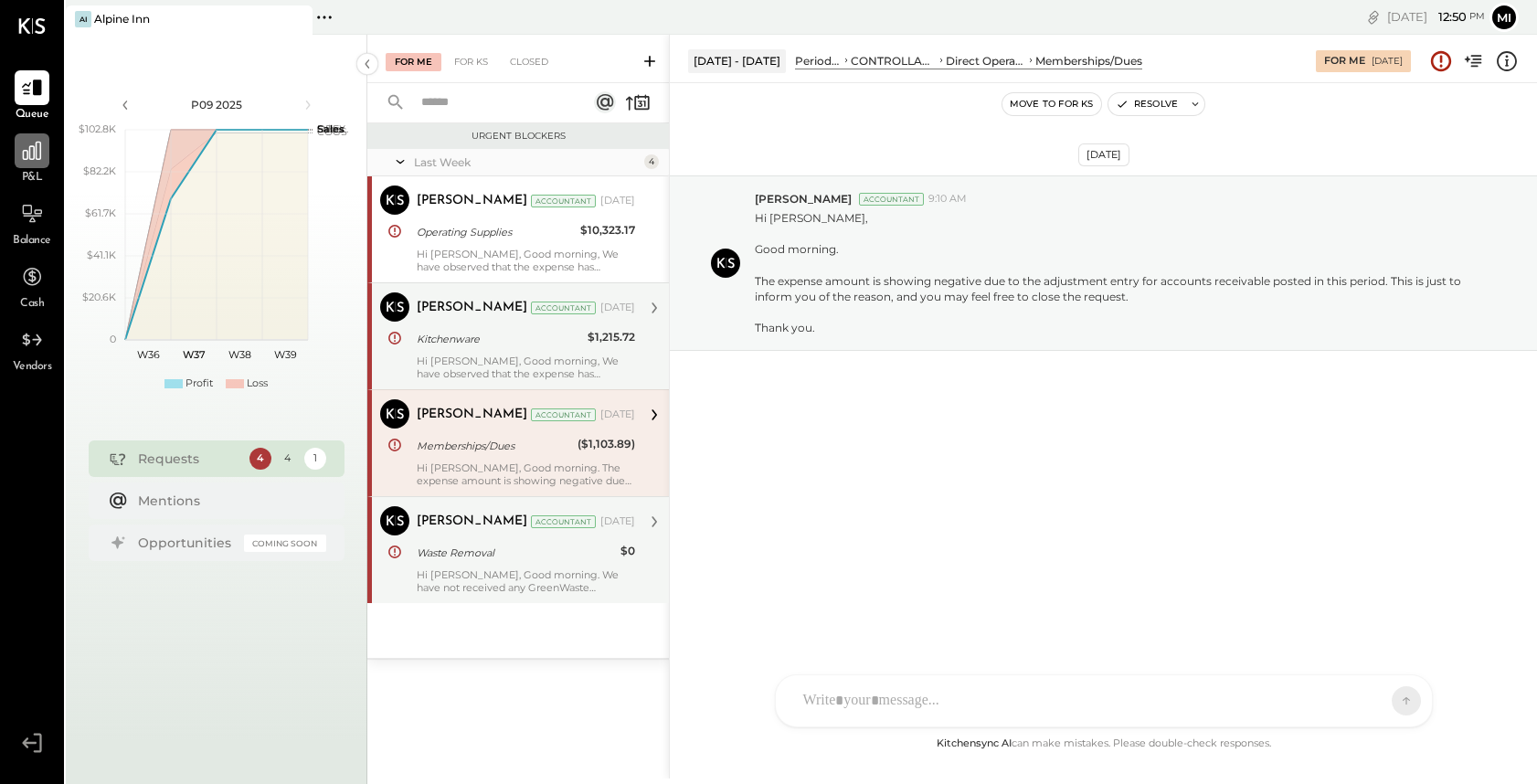
click at [29, 158] on icon at bounding box center [32, 151] width 24 height 24
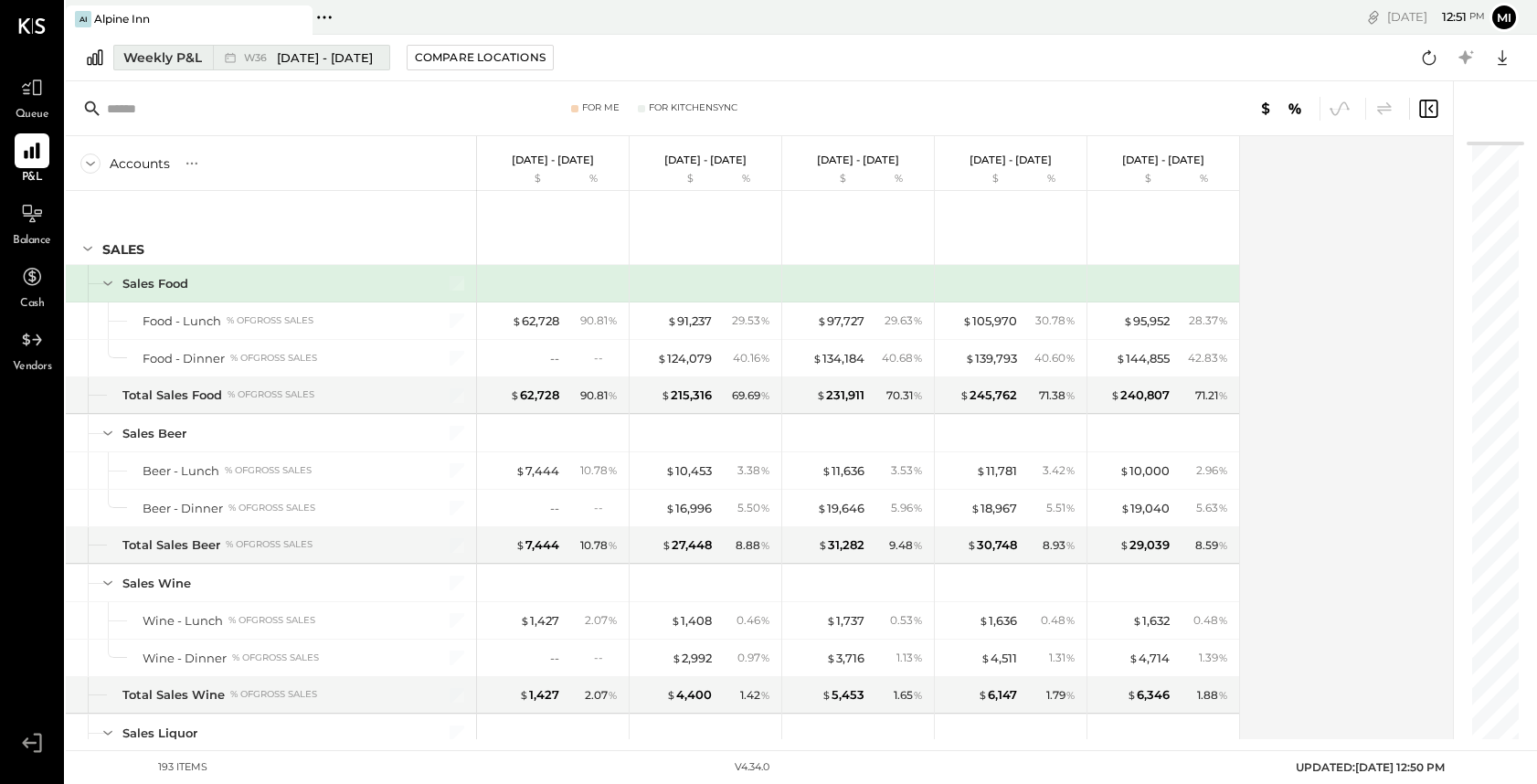
click at [159, 64] on div "Weekly P&L" at bounding box center [163, 57] width 79 height 19
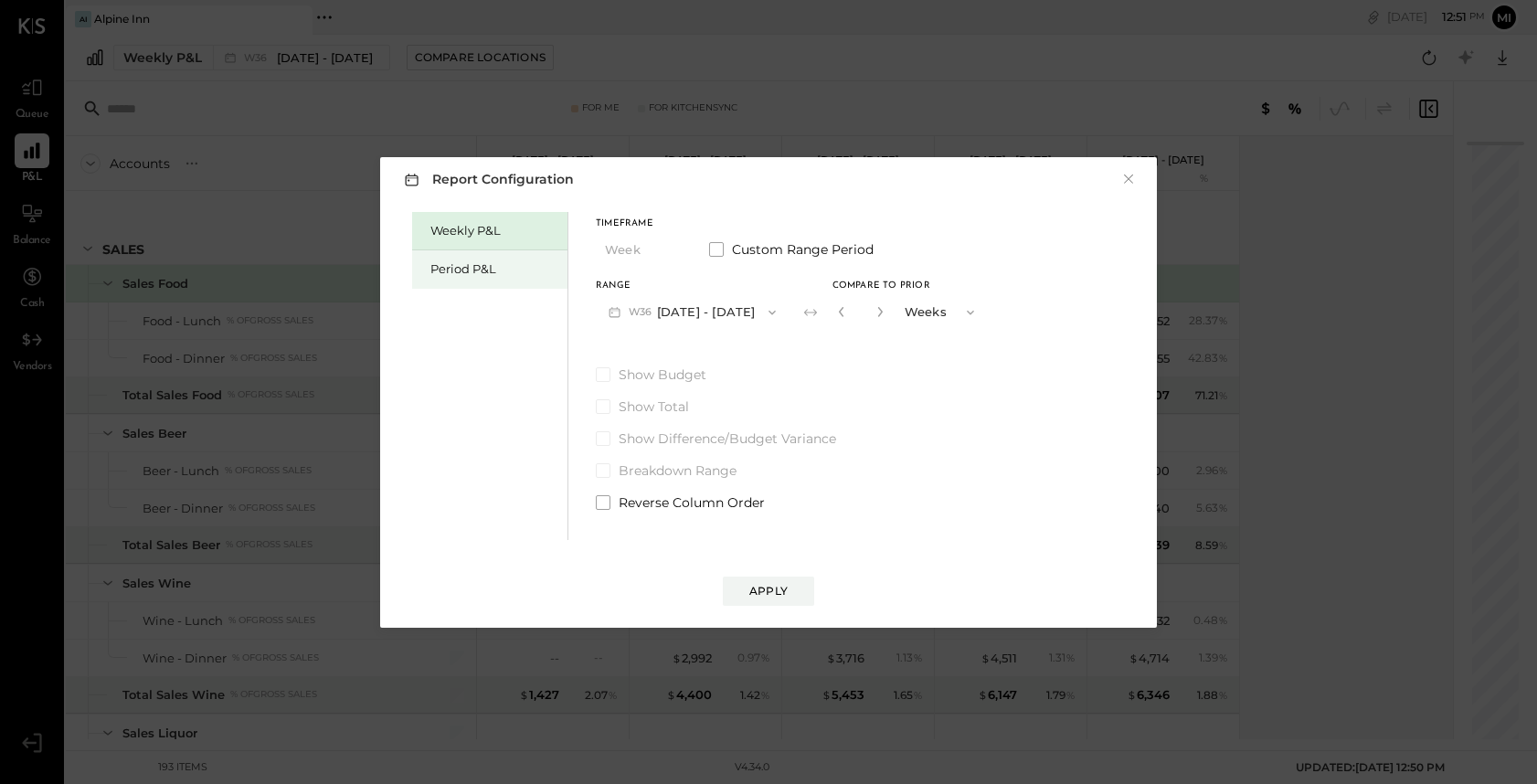
click at [485, 265] on div "Period P&L" at bounding box center [495, 270] width 128 height 18
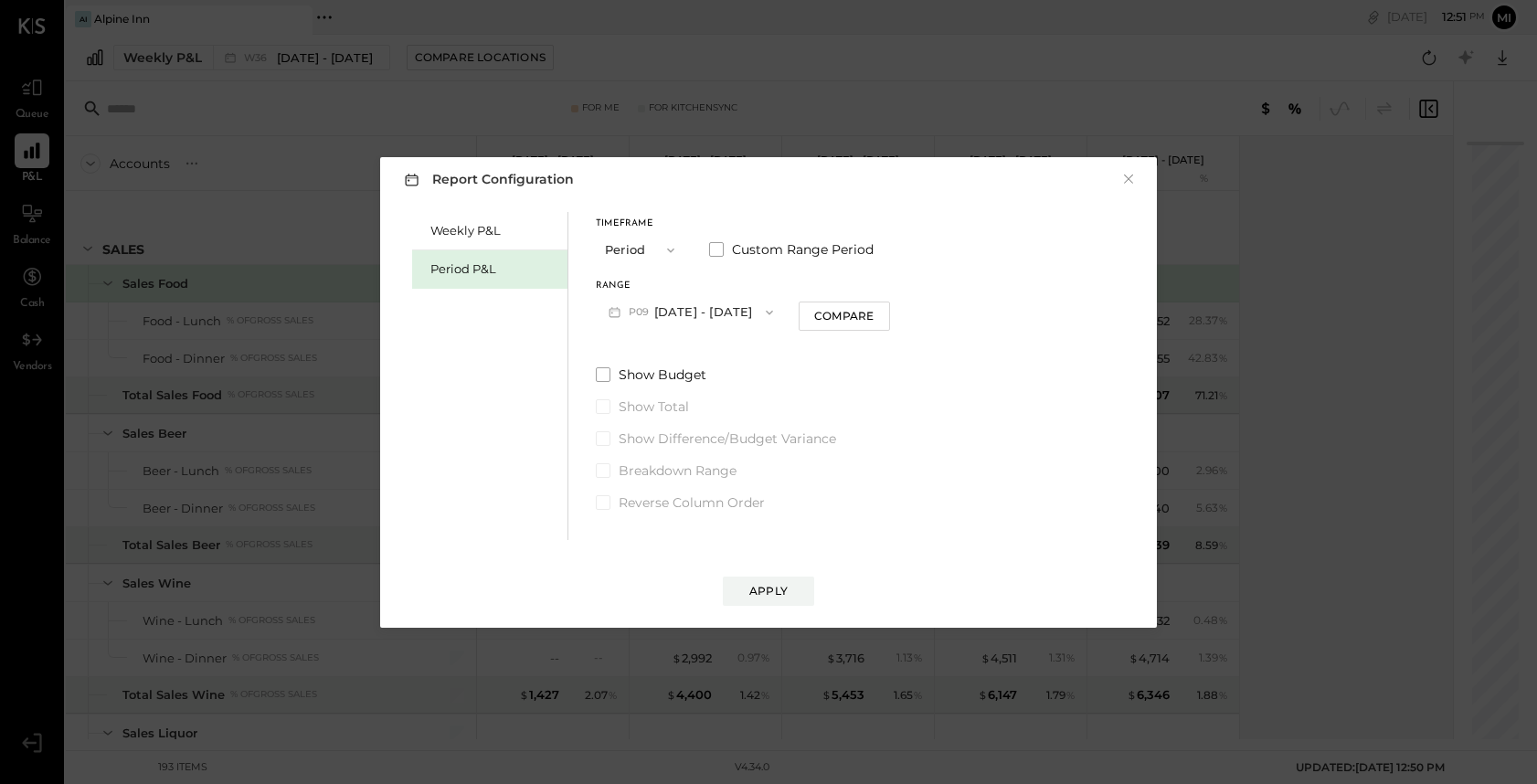
click at [703, 313] on button "P09 [DATE] - [DATE]" at bounding box center [690, 312] width 190 height 34
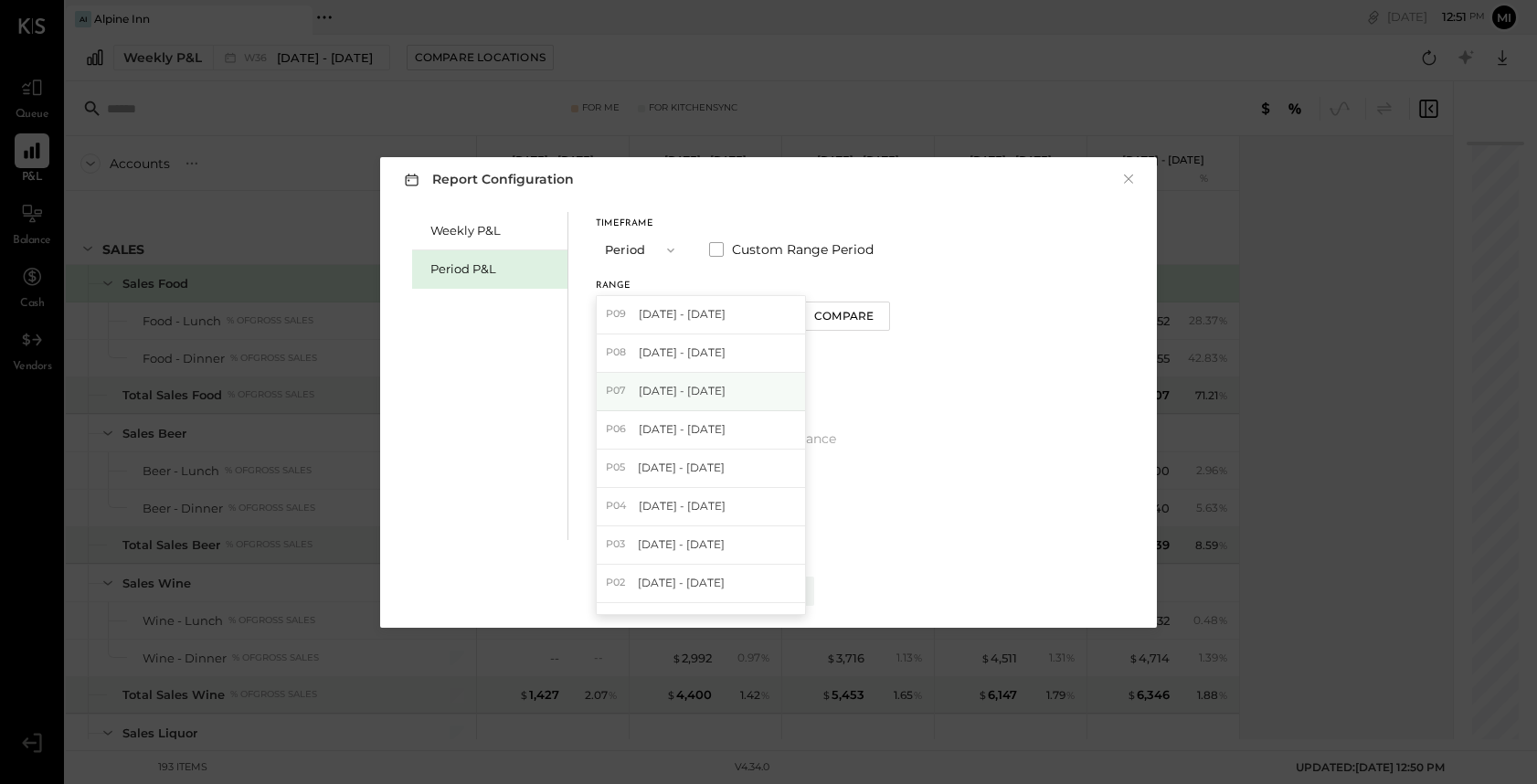
click at [687, 392] on span "[DATE] - [DATE]" at bounding box center [683, 391] width 87 height 16
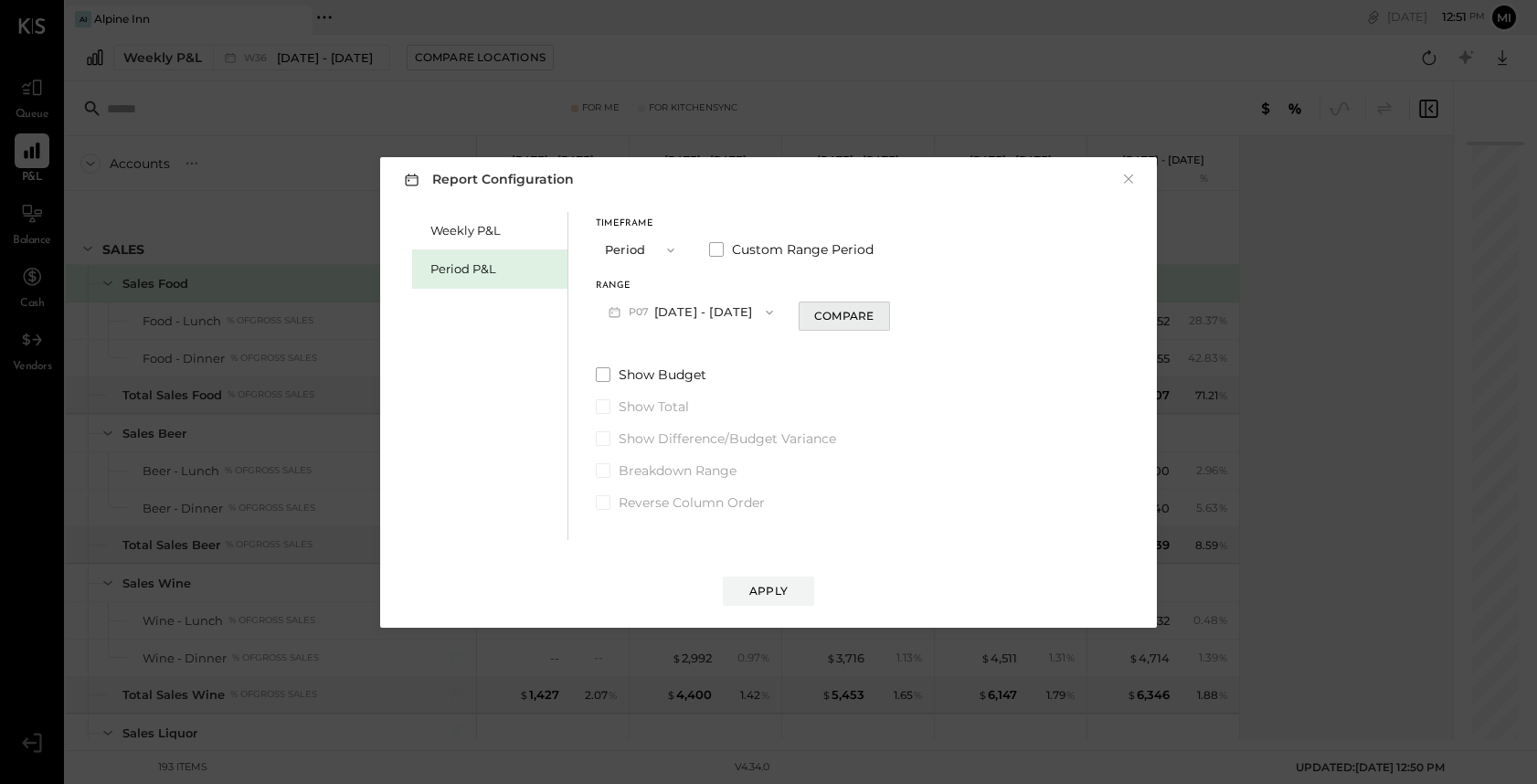
click at [874, 314] on div "Compare" at bounding box center [844, 316] width 59 height 16
click at [879, 314] on icon "button" at bounding box center [876, 312] width 5 height 10
type input "*"
click at [771, 595] on div "Apply" at bounding box center [768, 590] width 39 height 16
